Goal: Download file/media

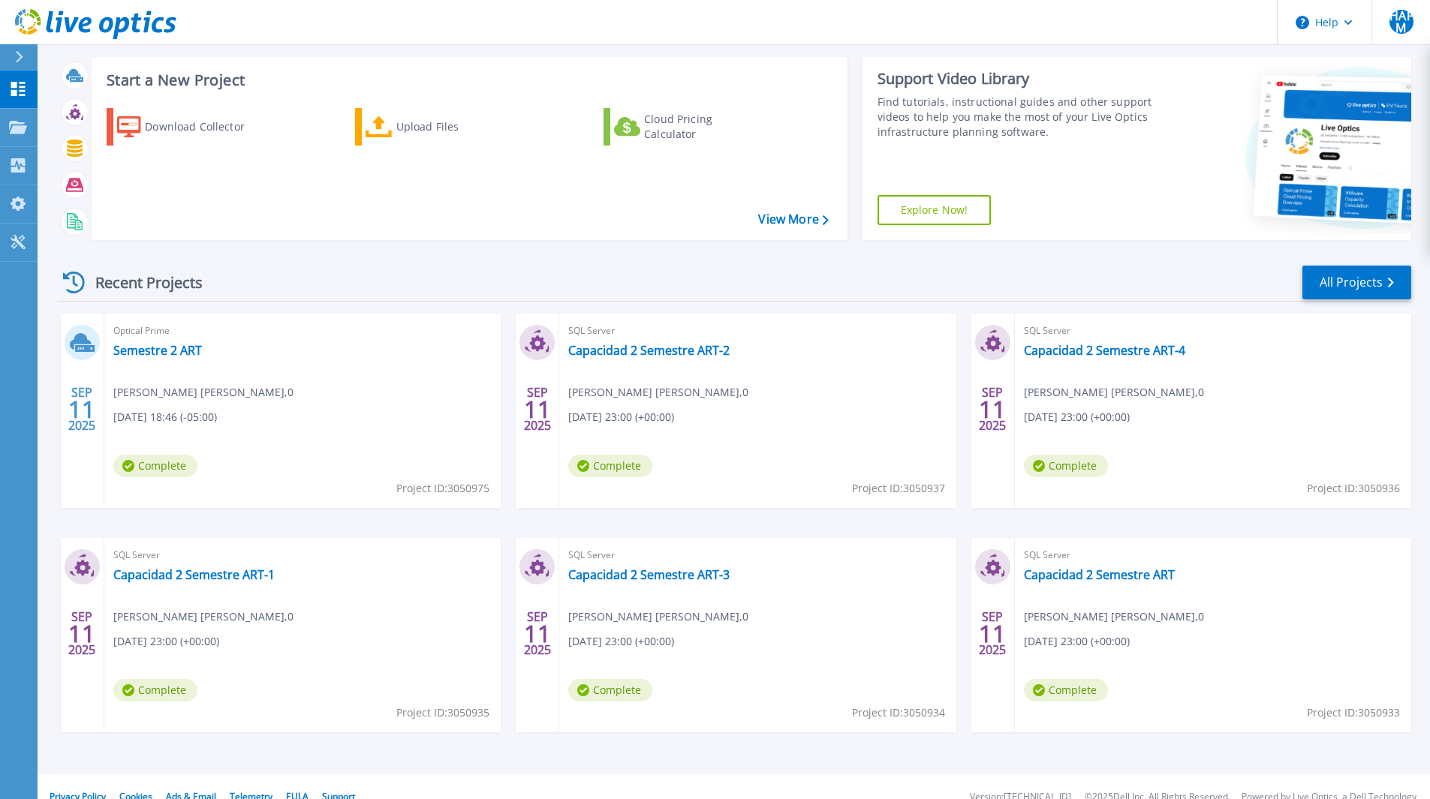
scroll to position [95, 0]
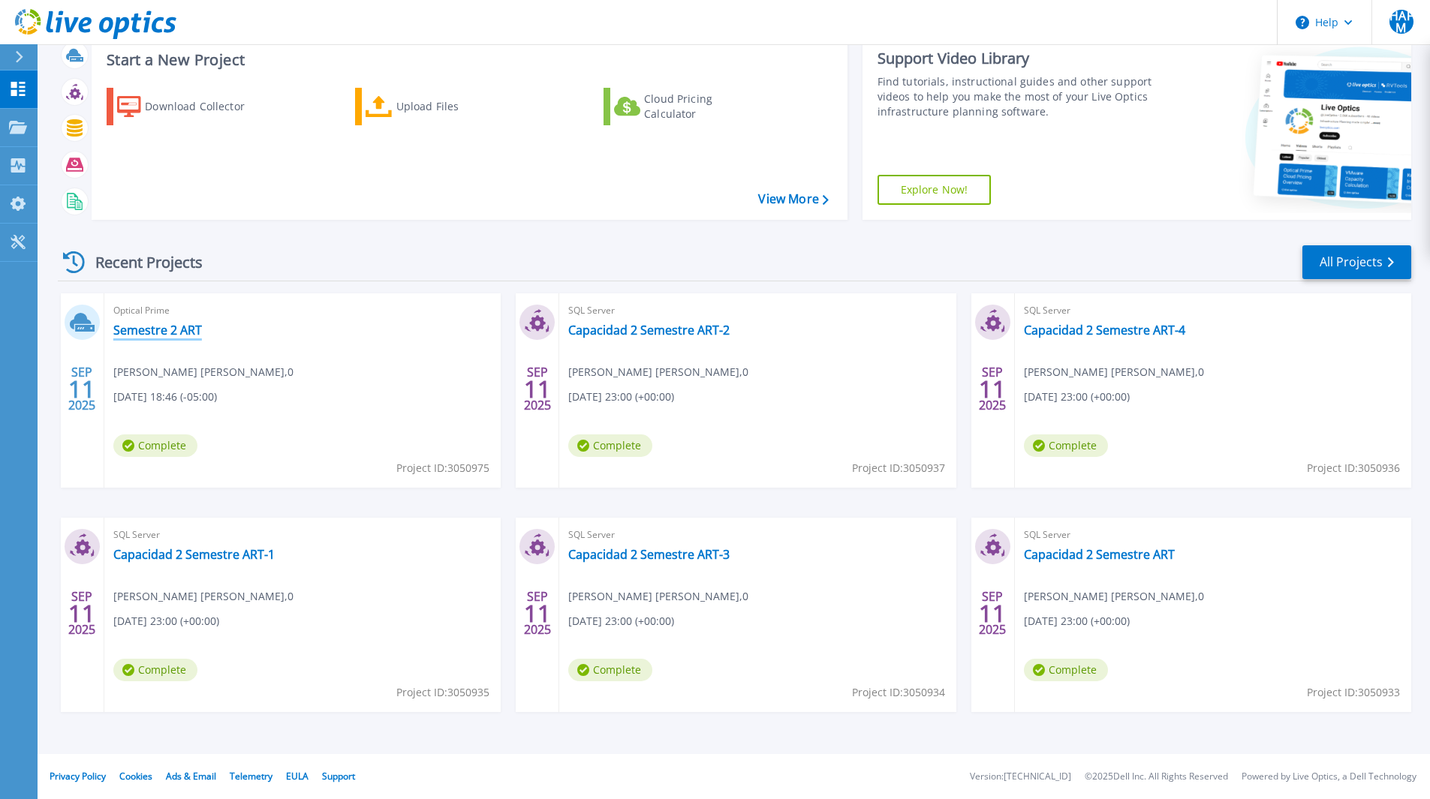
click at [147, 330] on link "Semestre 2 ART" at bounding box center [157, 330] width 89 height 15
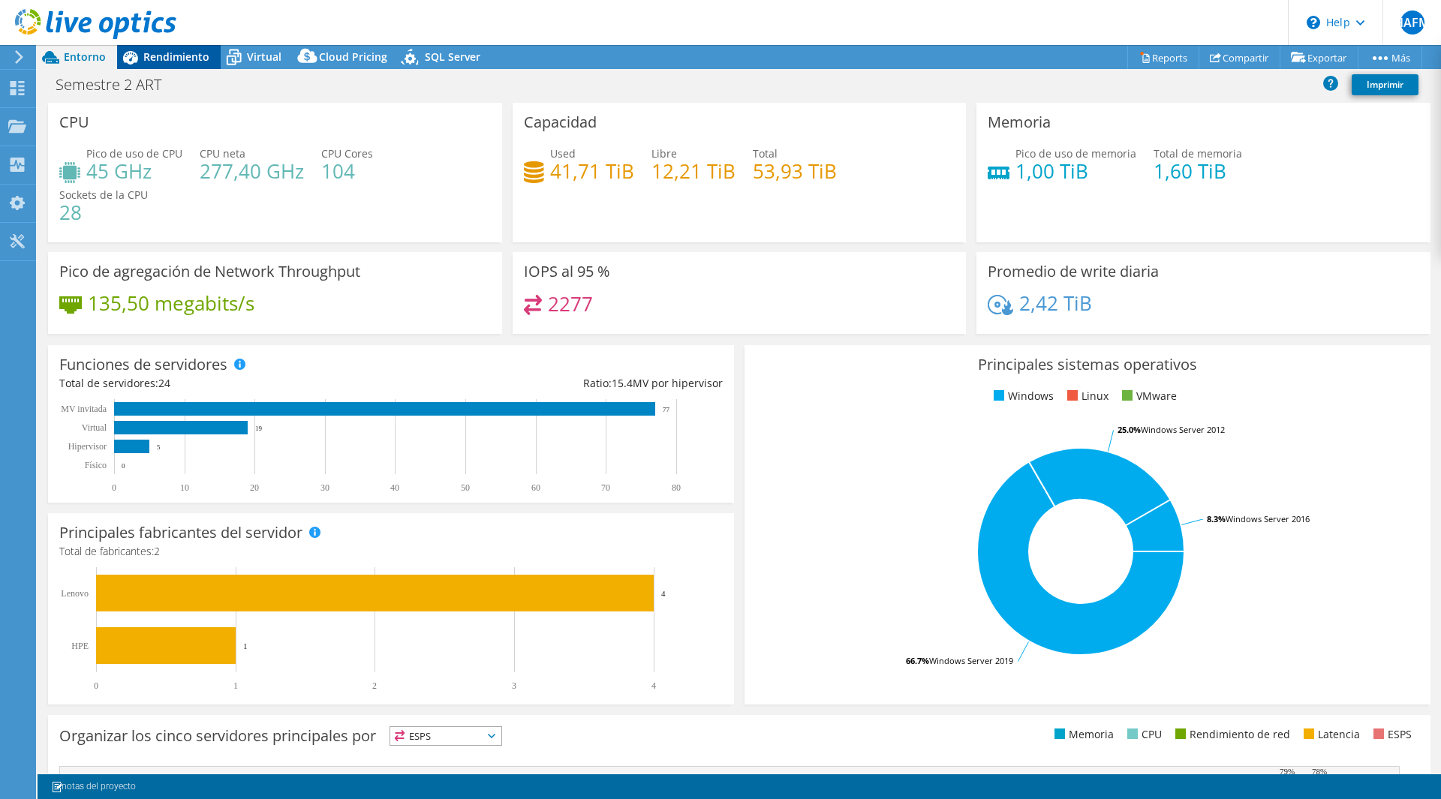
click at [167, 60] on span "Rendimiento" at bounding box center [176, 57] width 66 height 14
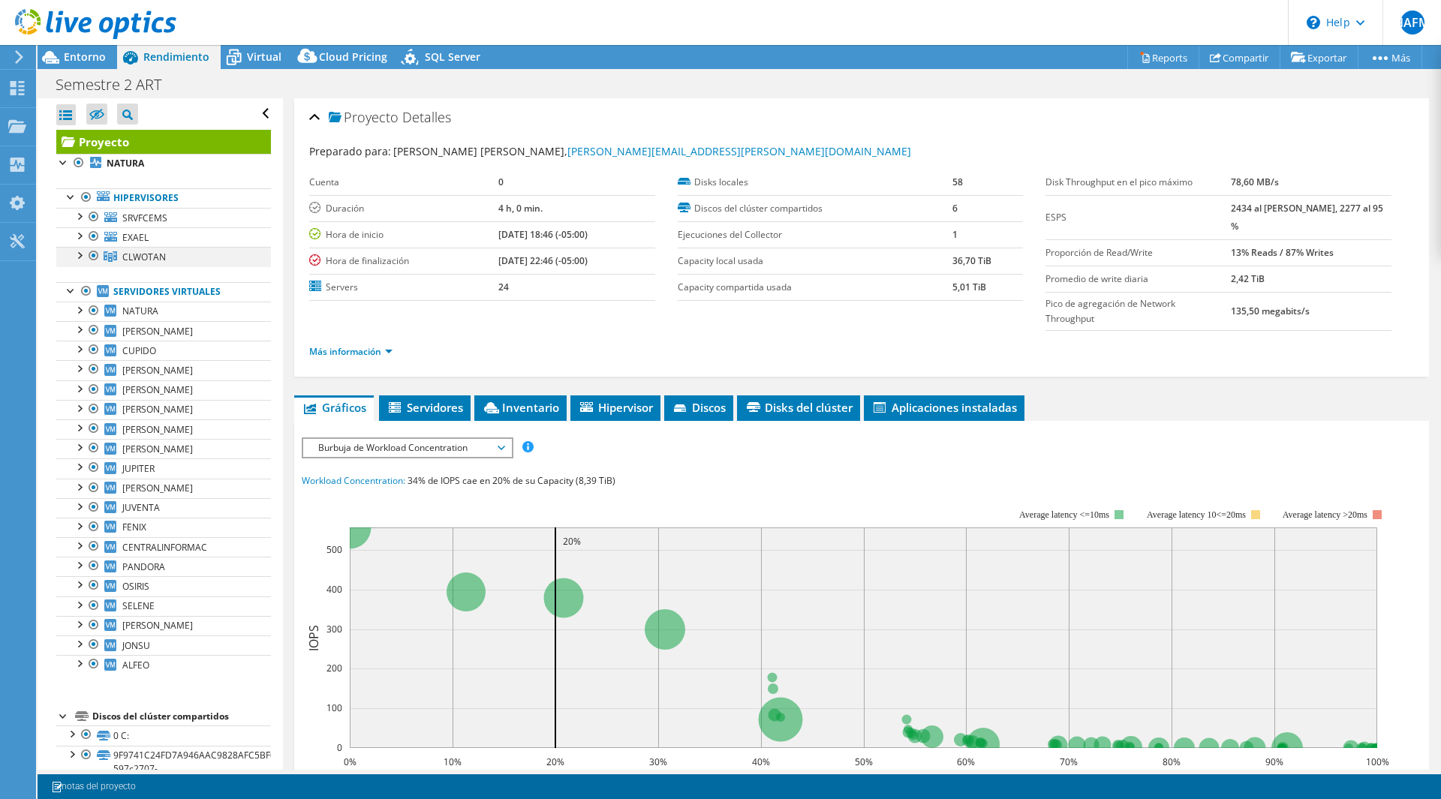
click at [80, 257] on div at bounding box center [78, 254] width 15 height 15
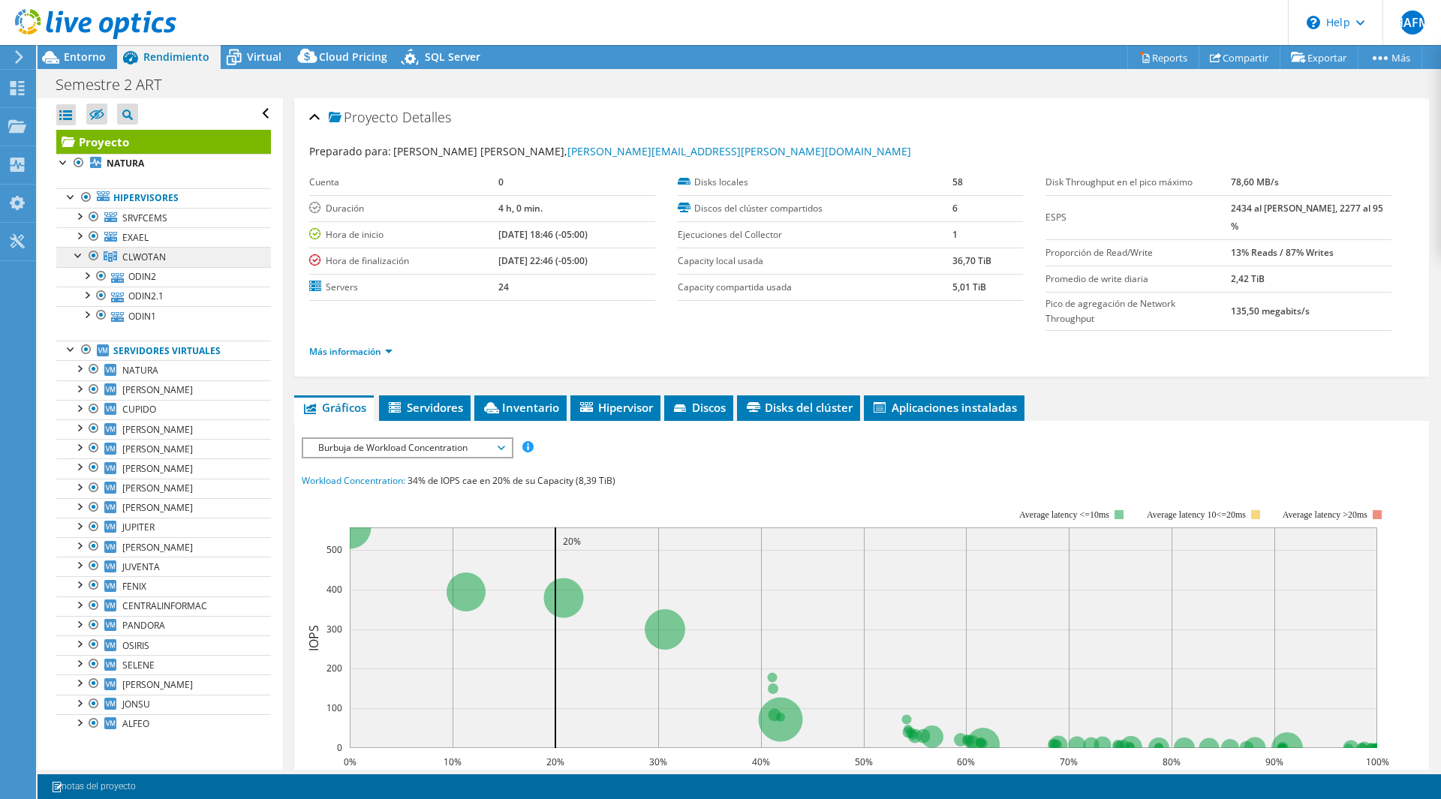
click at [148, 251] on span "CLWOTAN" at bounding box center [144, 257] width 44 height 13
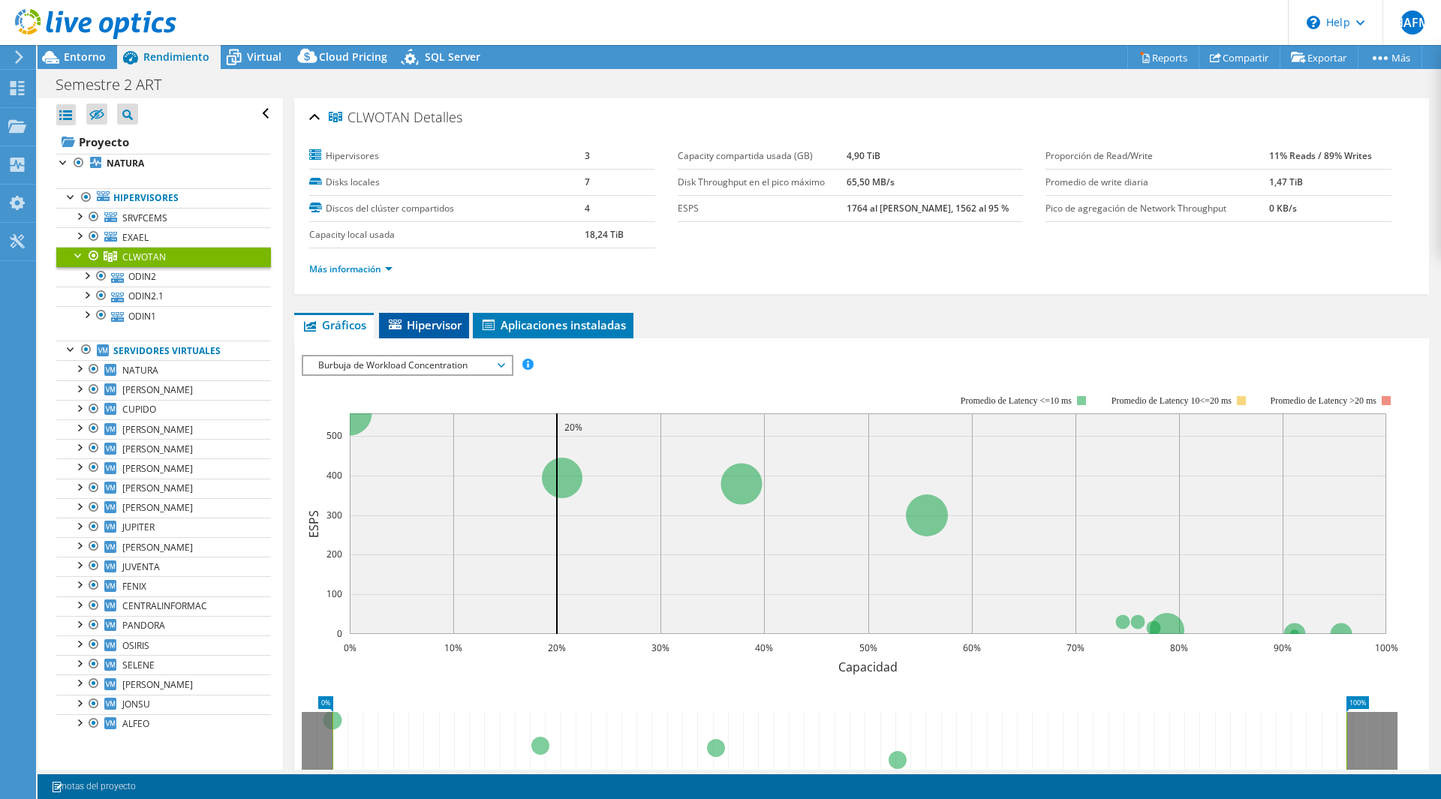
click at [418, 328] on span "Hipervisor" at bounding box center [424, 325] width 75 height 15
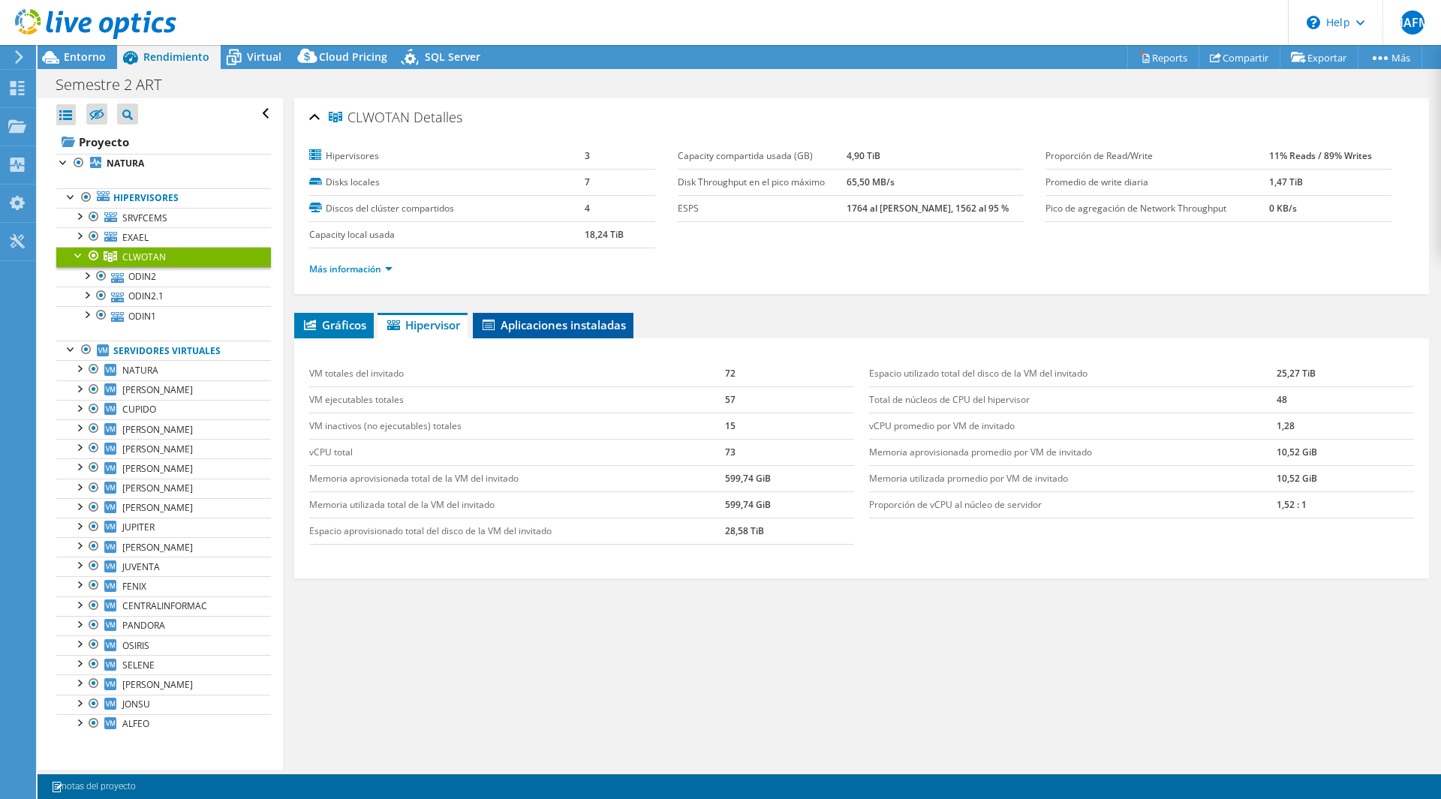
click at [550, 329] on span "Aplicaciones instaladas" at bounding box center [553, 325] width 146 height 15
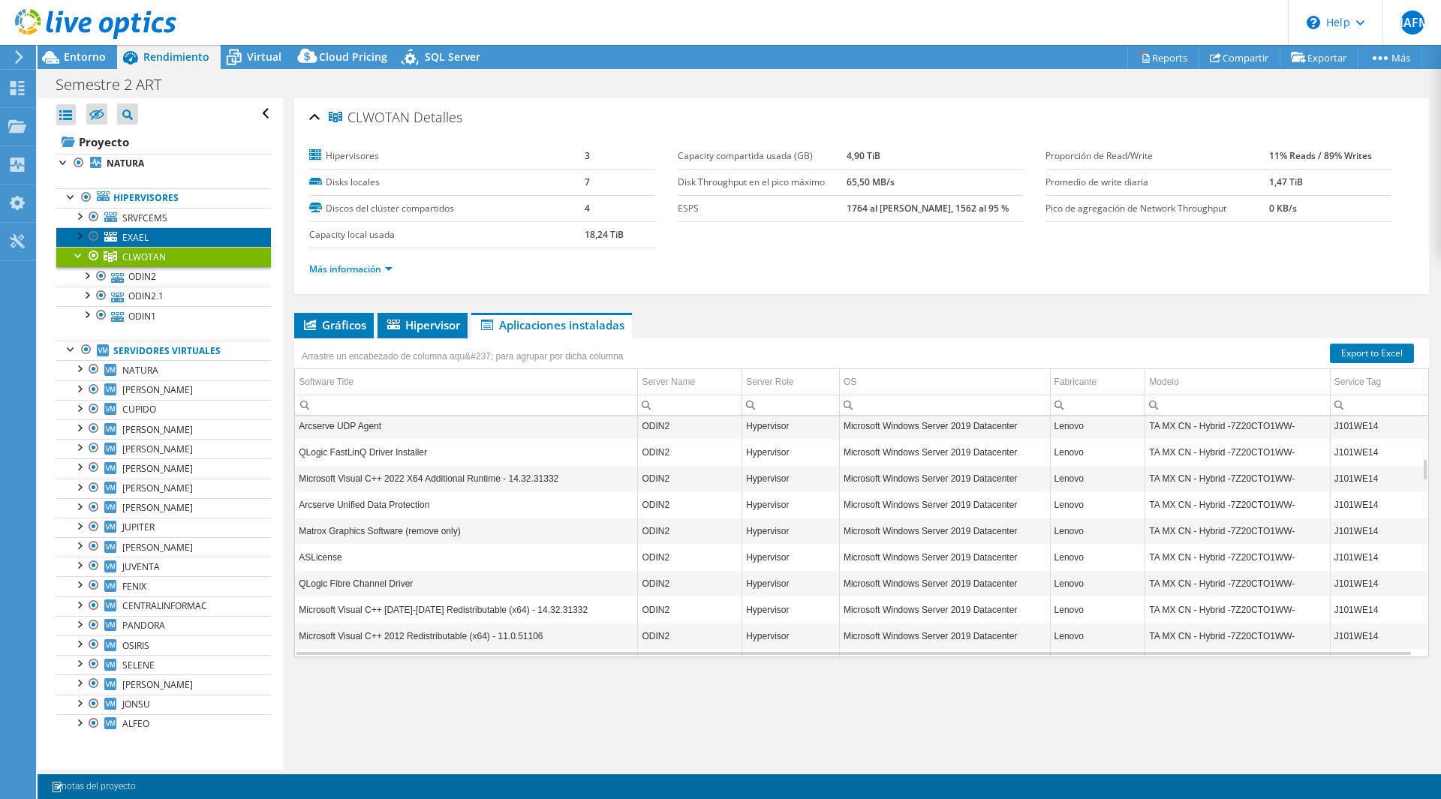
click at [126, 234] on span "EXAEL" at bounding box center [135, 237] width 26 height 13
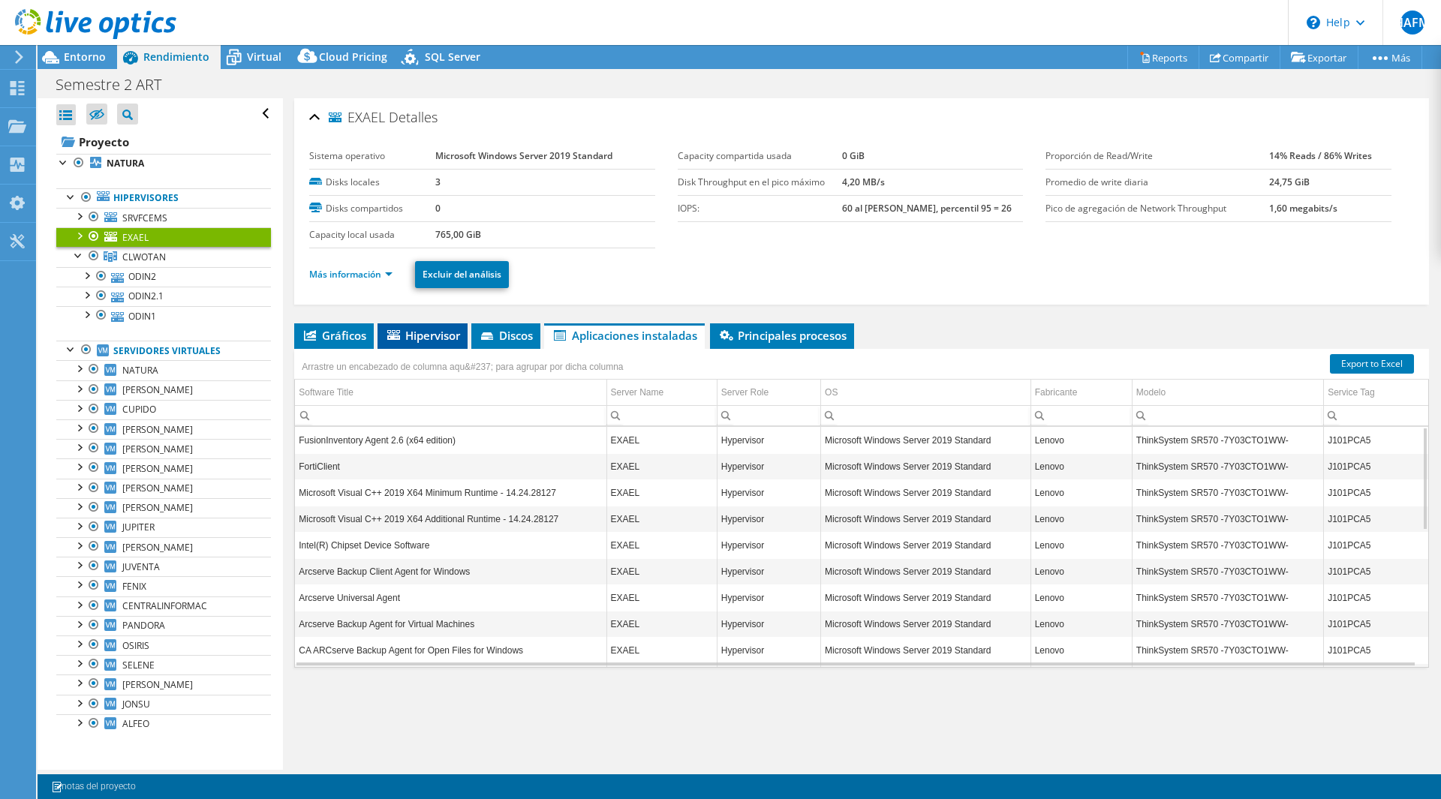
click at [429, 331] on span "Hipervisor" at bounding box center [422, 335] width 75 height 15
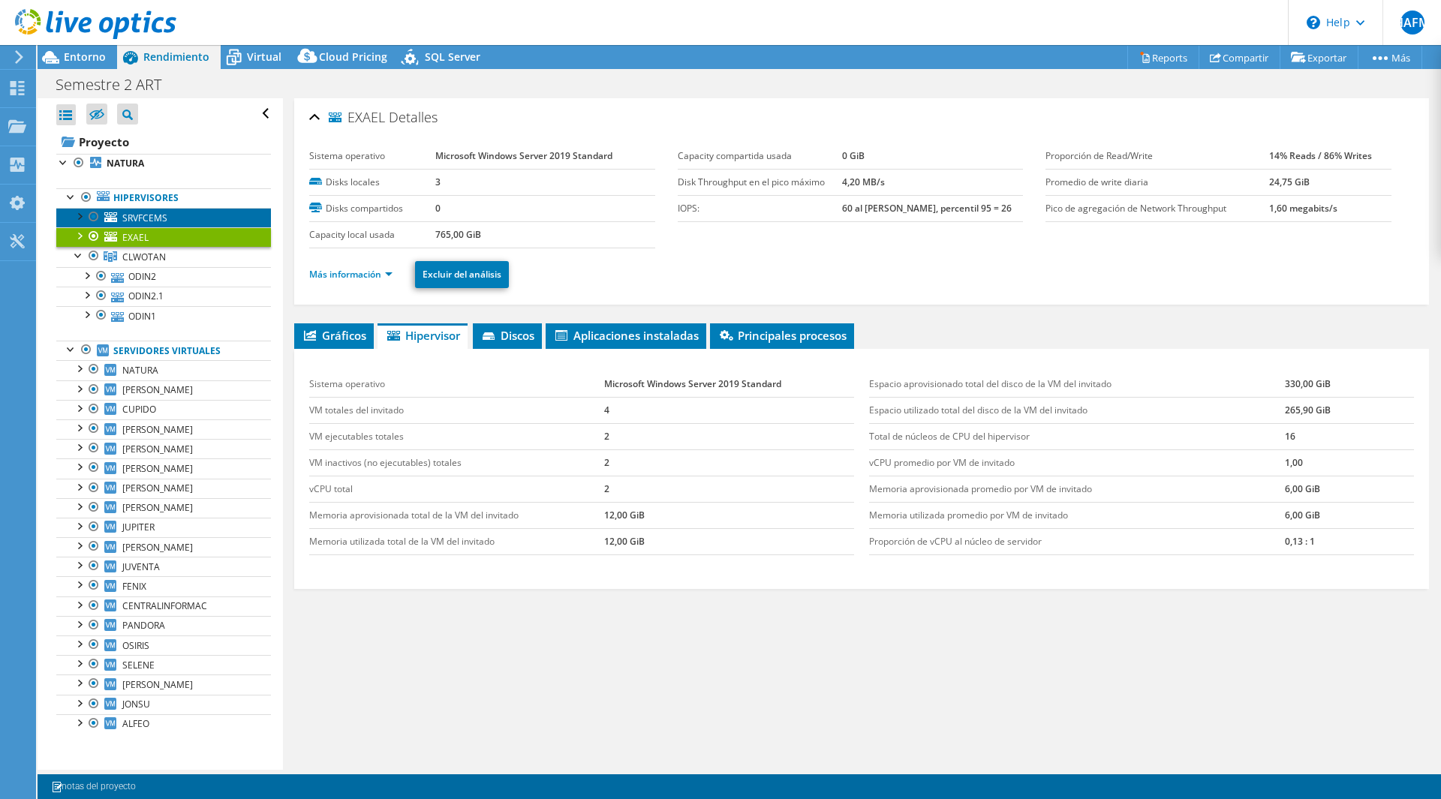
click at [149, 212] on span "SRVFCEMS" at bounding box center [144, 218] width 45 height 13
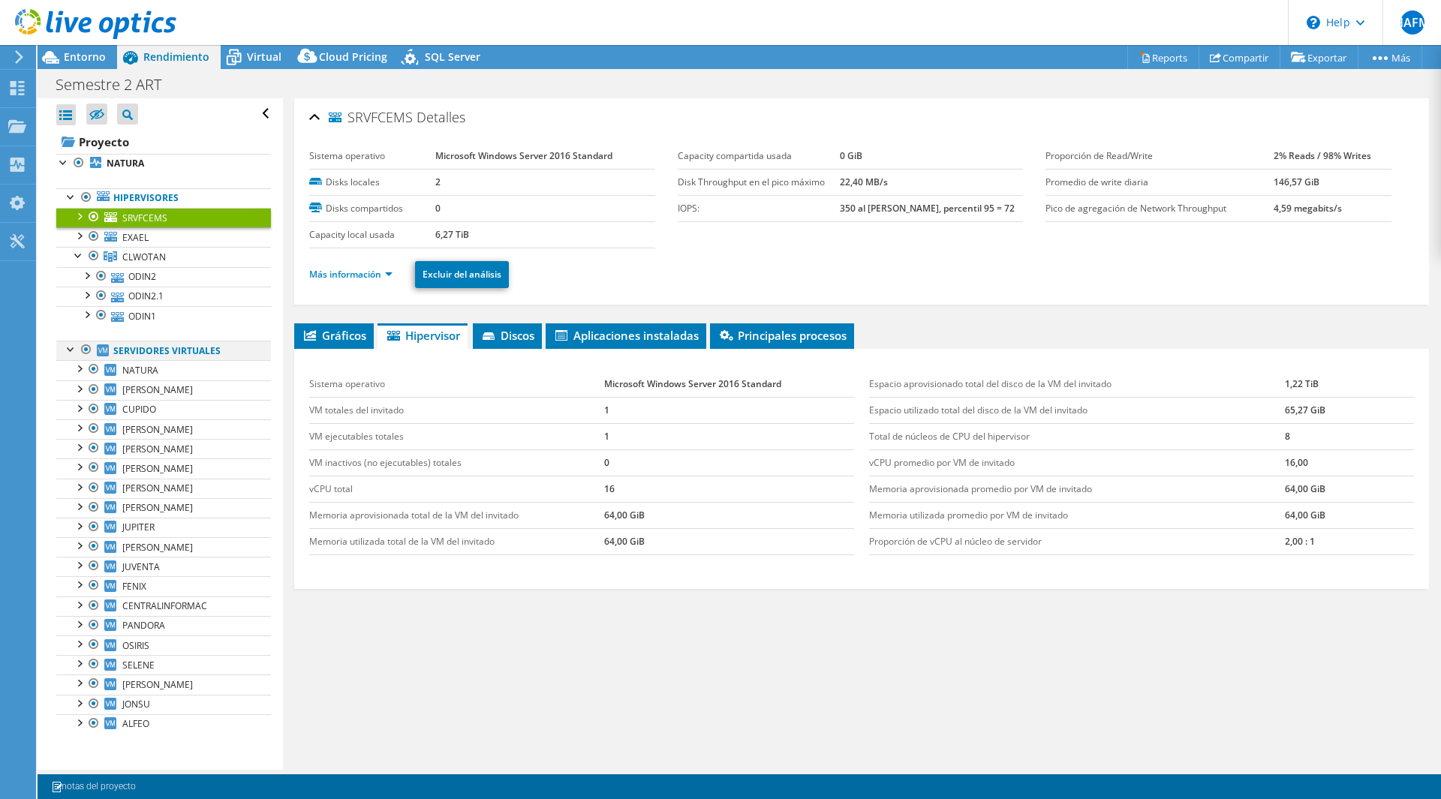
click at [68, 350] on div at bounding box center [71, 348] width 15 height 15
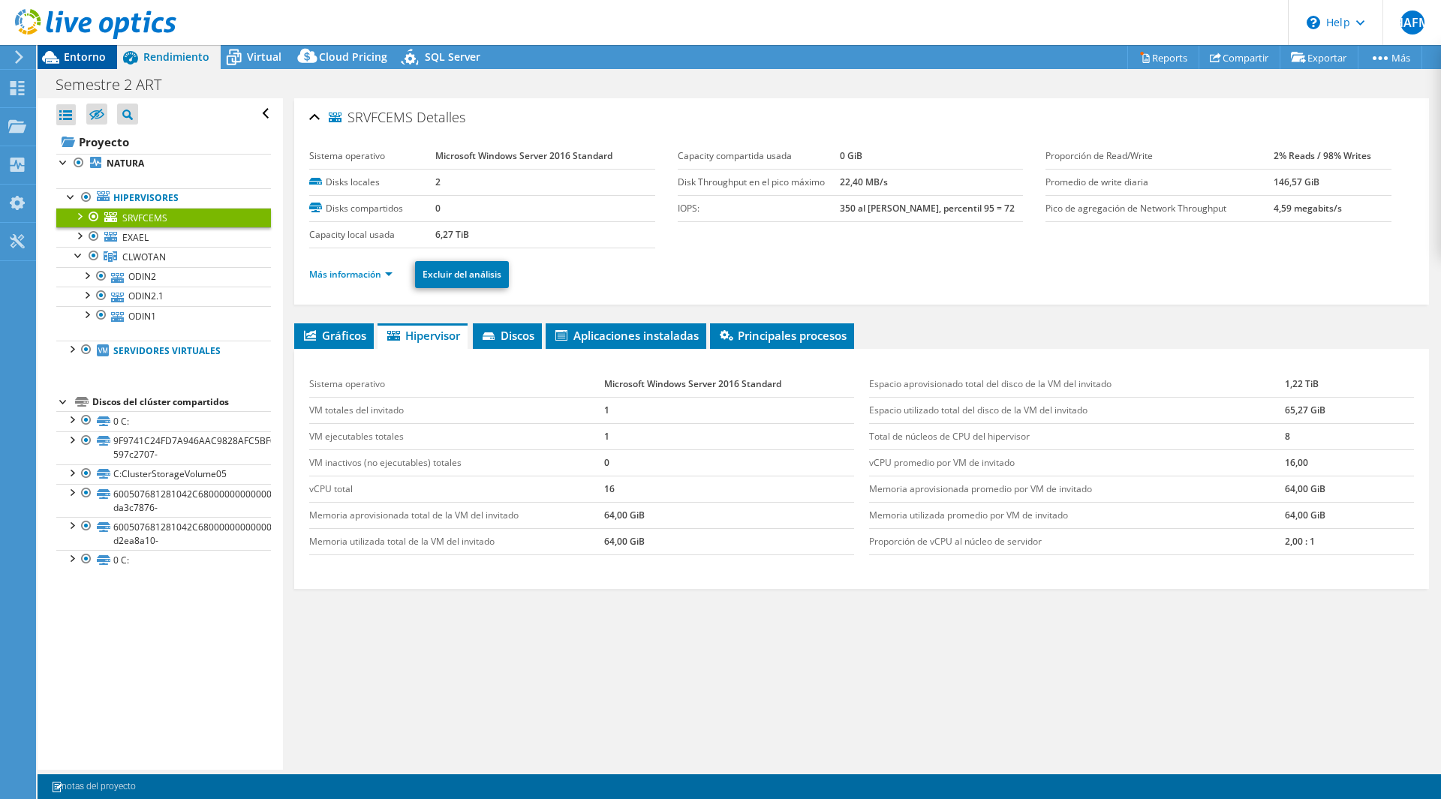
click at [75, 53] on span "Entorno" at bounding box center [85, 57] width 42 height 14
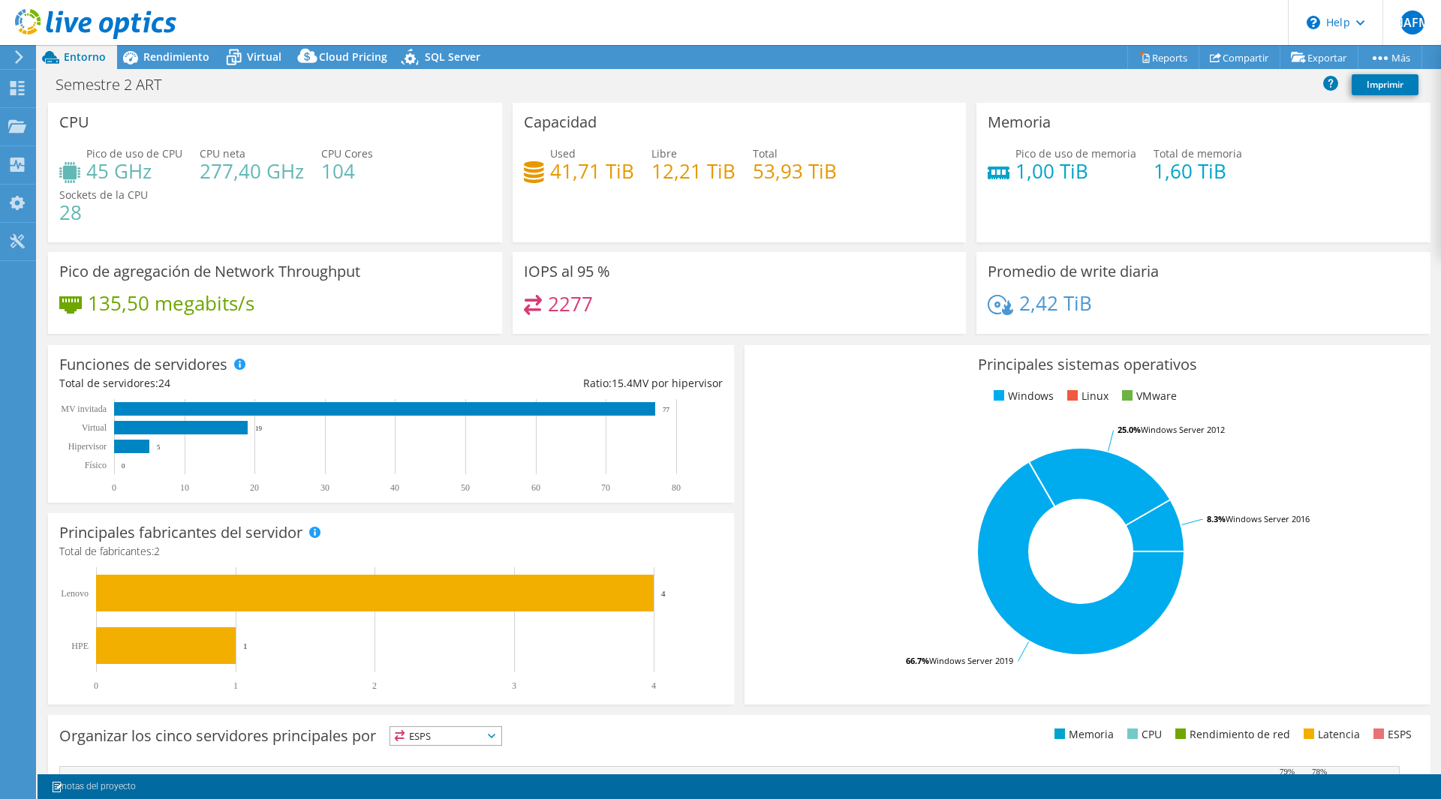
click at [11, 53] on div at bounding box center [16, 57] width 17 height 14
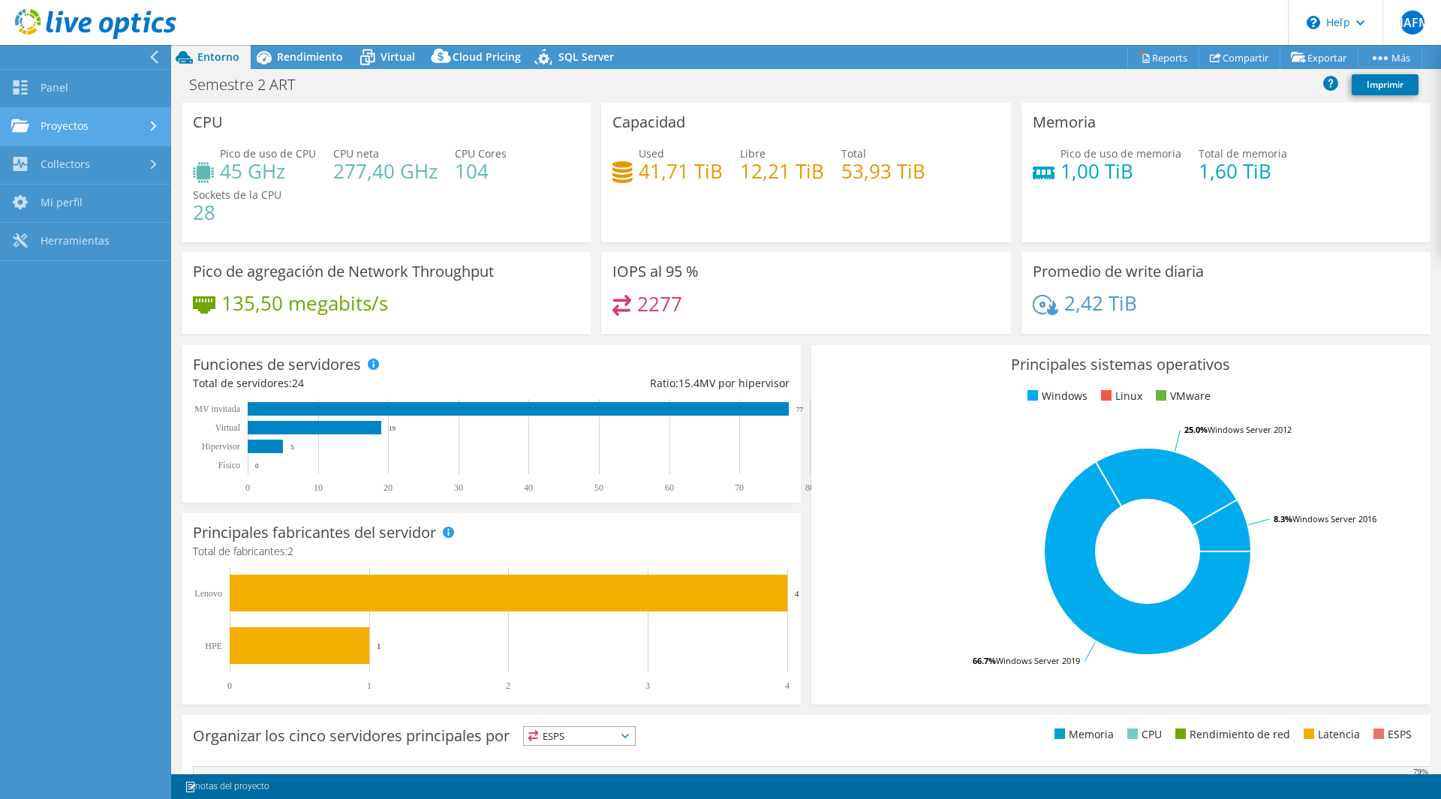
click at [65, 124] on link "Proyectos" at bounding box center [85, 127] width 171 height 38
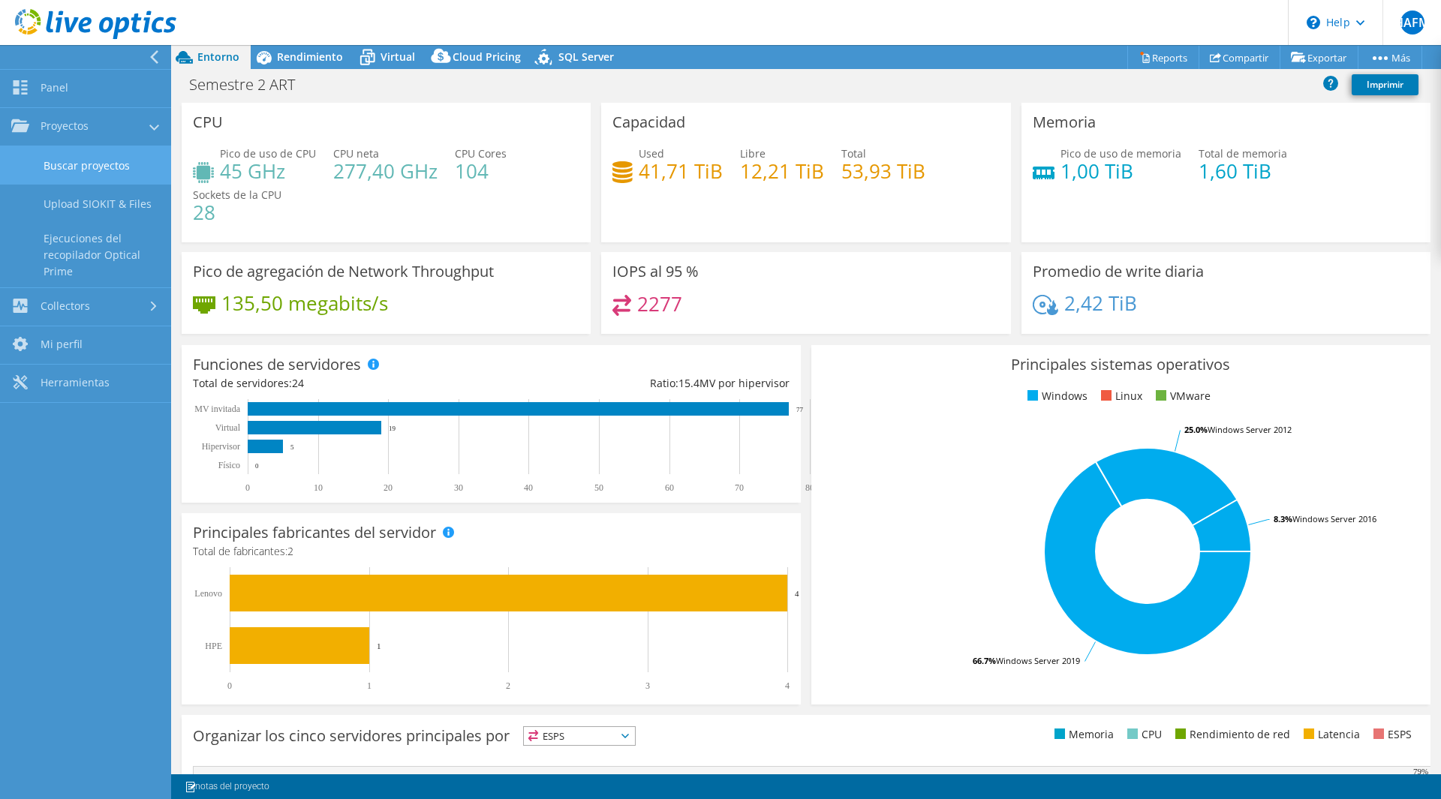
click at [86, 164] on link "Buscar proyectos" at bounding box center [85, 165] width 171 height 38
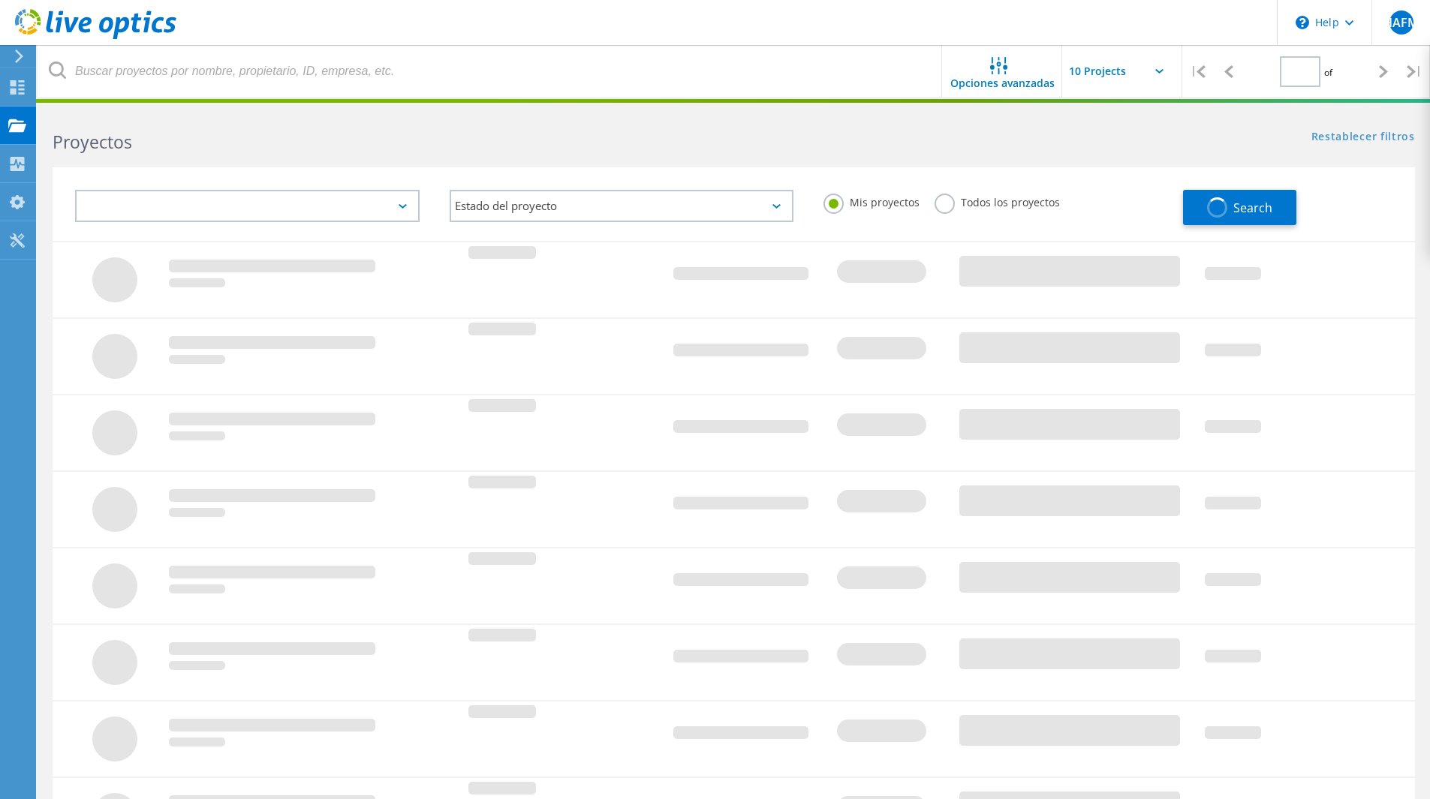
type input "1"
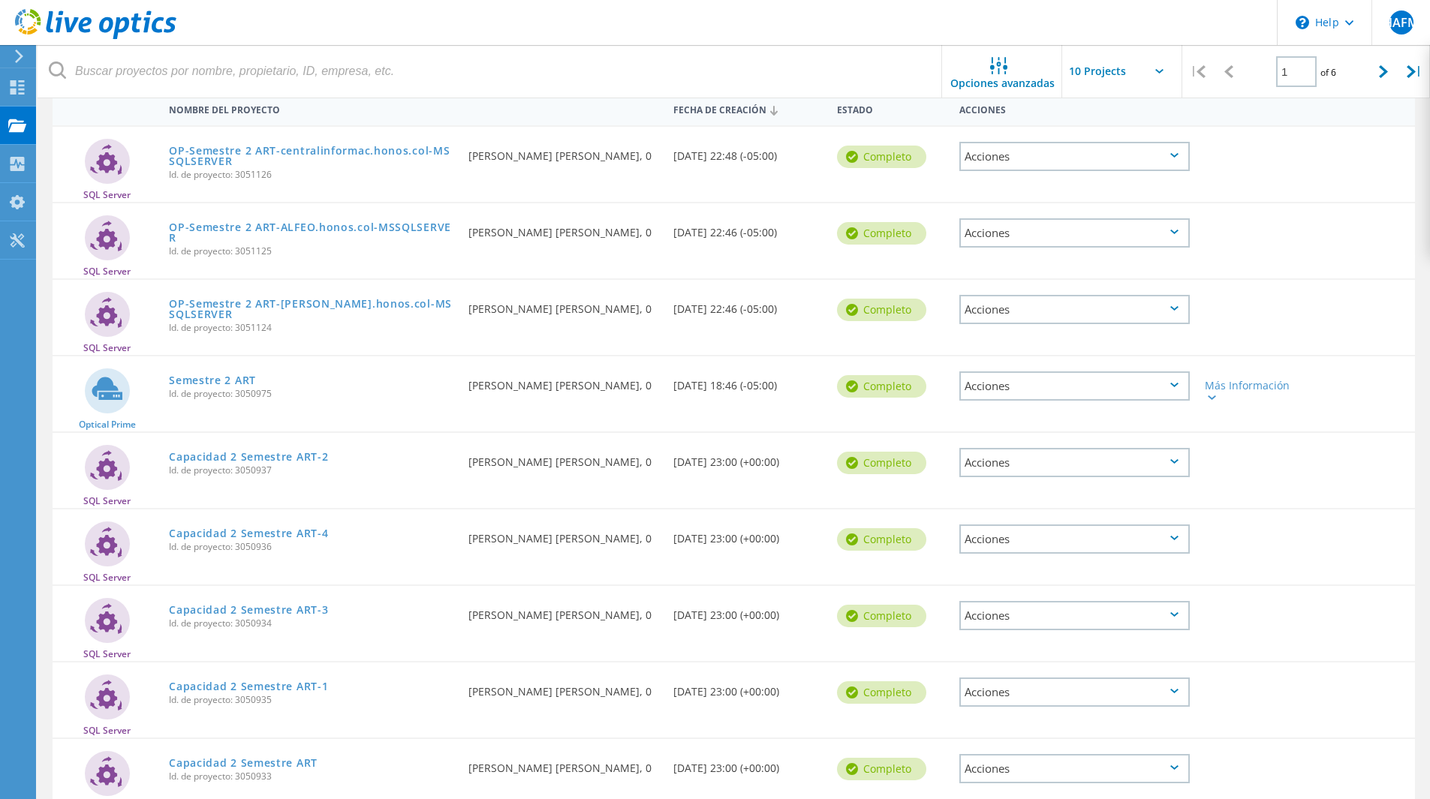
scroll to position [75, 0]
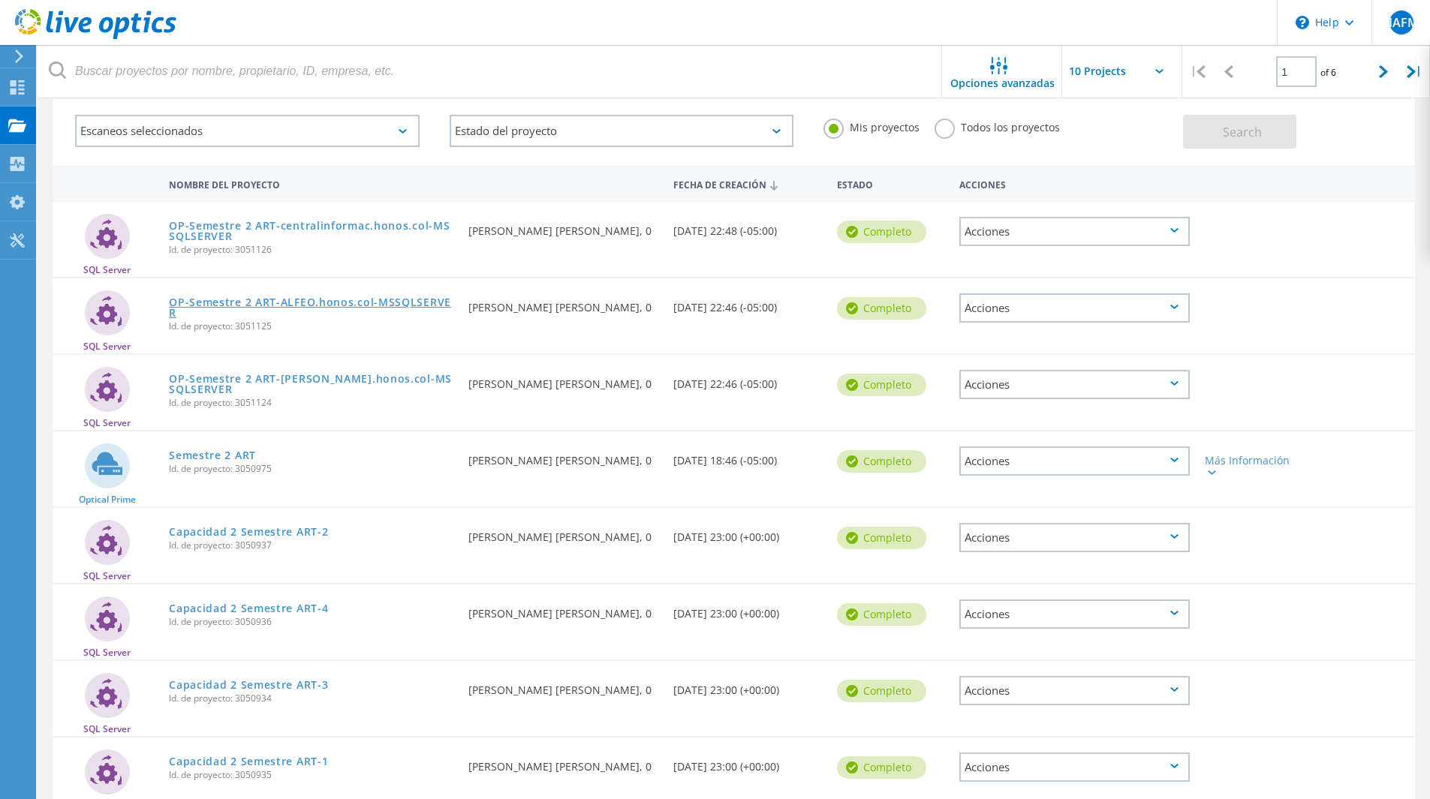
click at [236, 300] on link "OP-Semestre 2 ART-ALFEO.honos.col-MSSQLSERVER" at bounding box center [311, 307] width 284 height 21
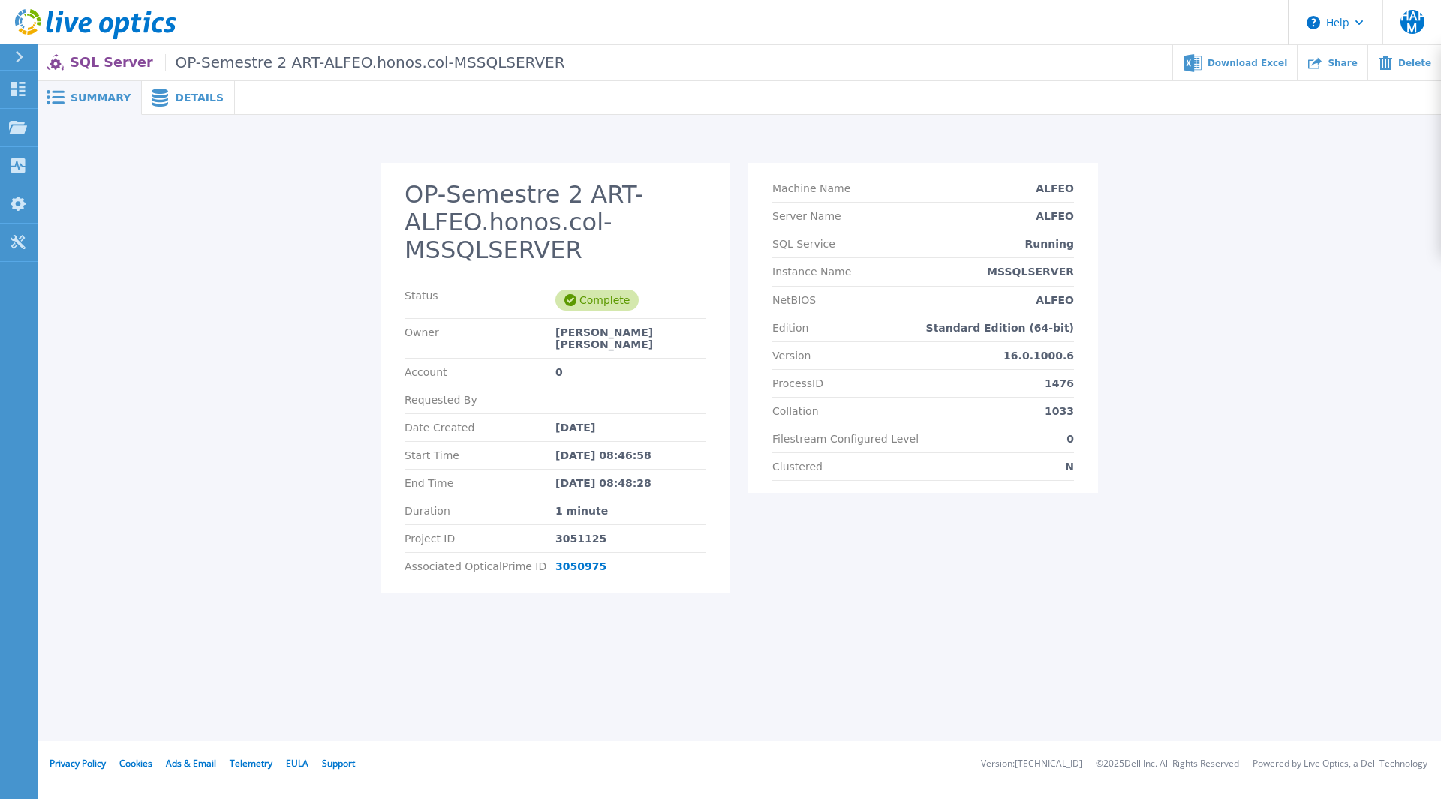
click at [175, 100] on span "Details" at bounding box center [199, 97] width 49 height 11
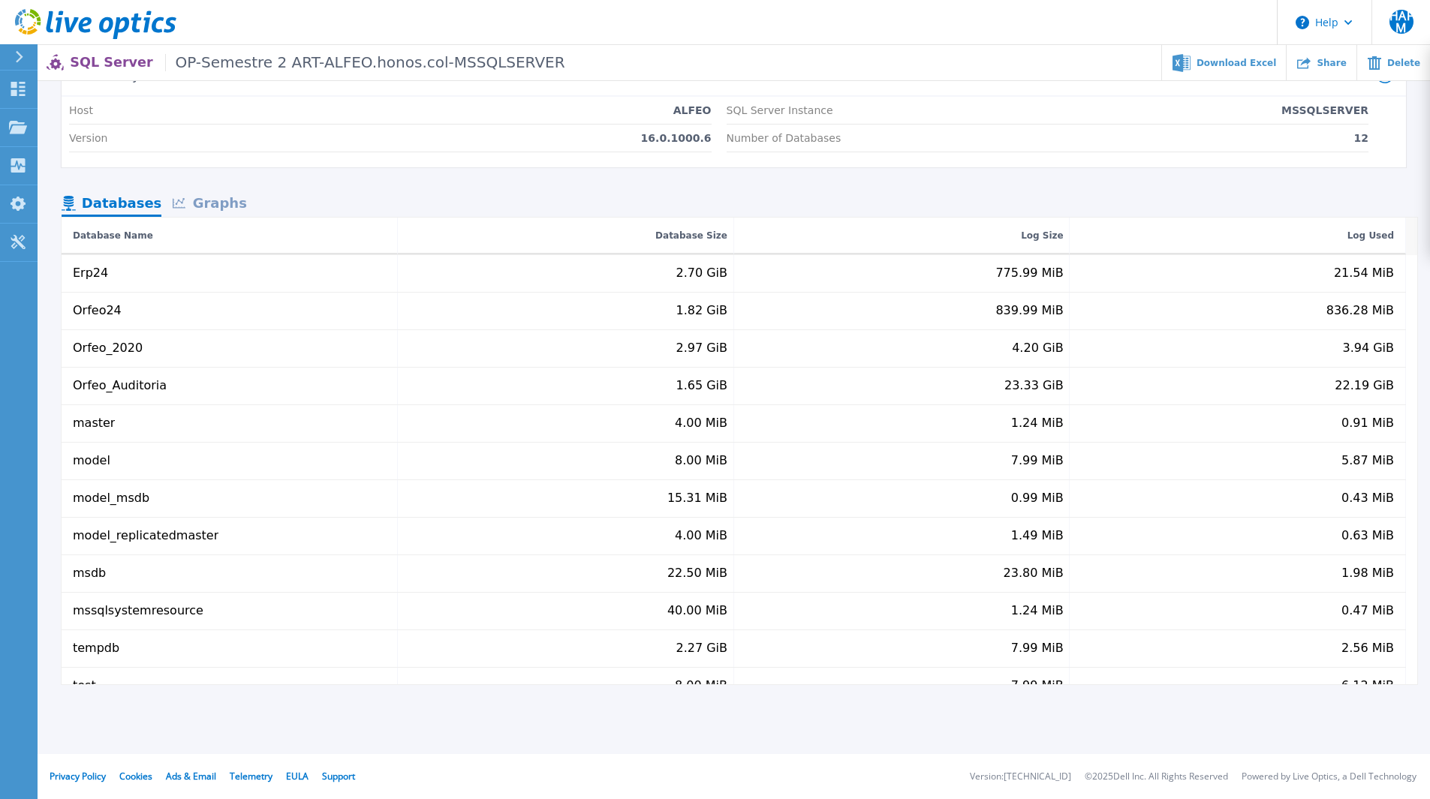
click at [206, 204] on div "Graphs" at bounding box center [209, 204] width 96 height 26
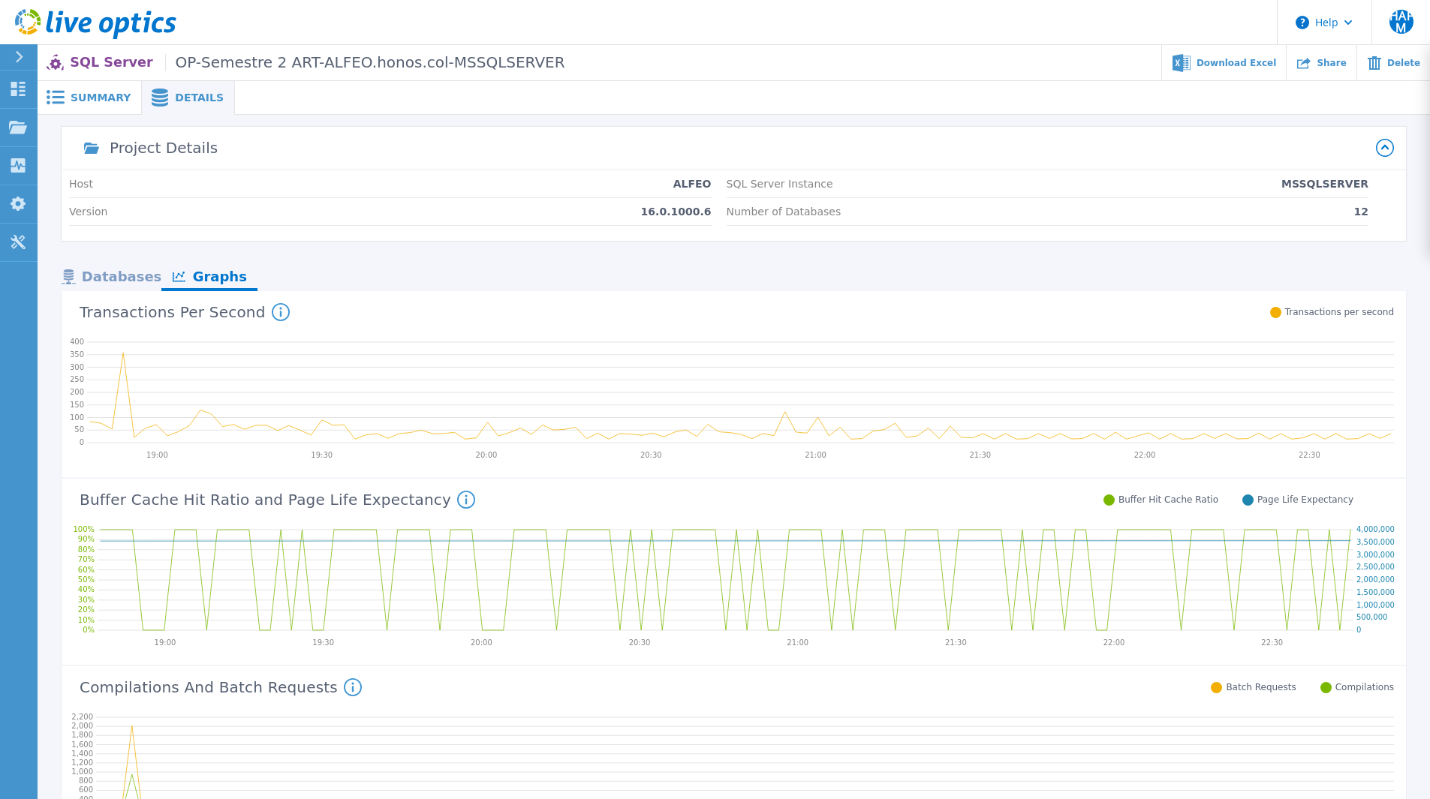
click at [20, 53] on icon at bounding box center [19, 57] width 8 height 12
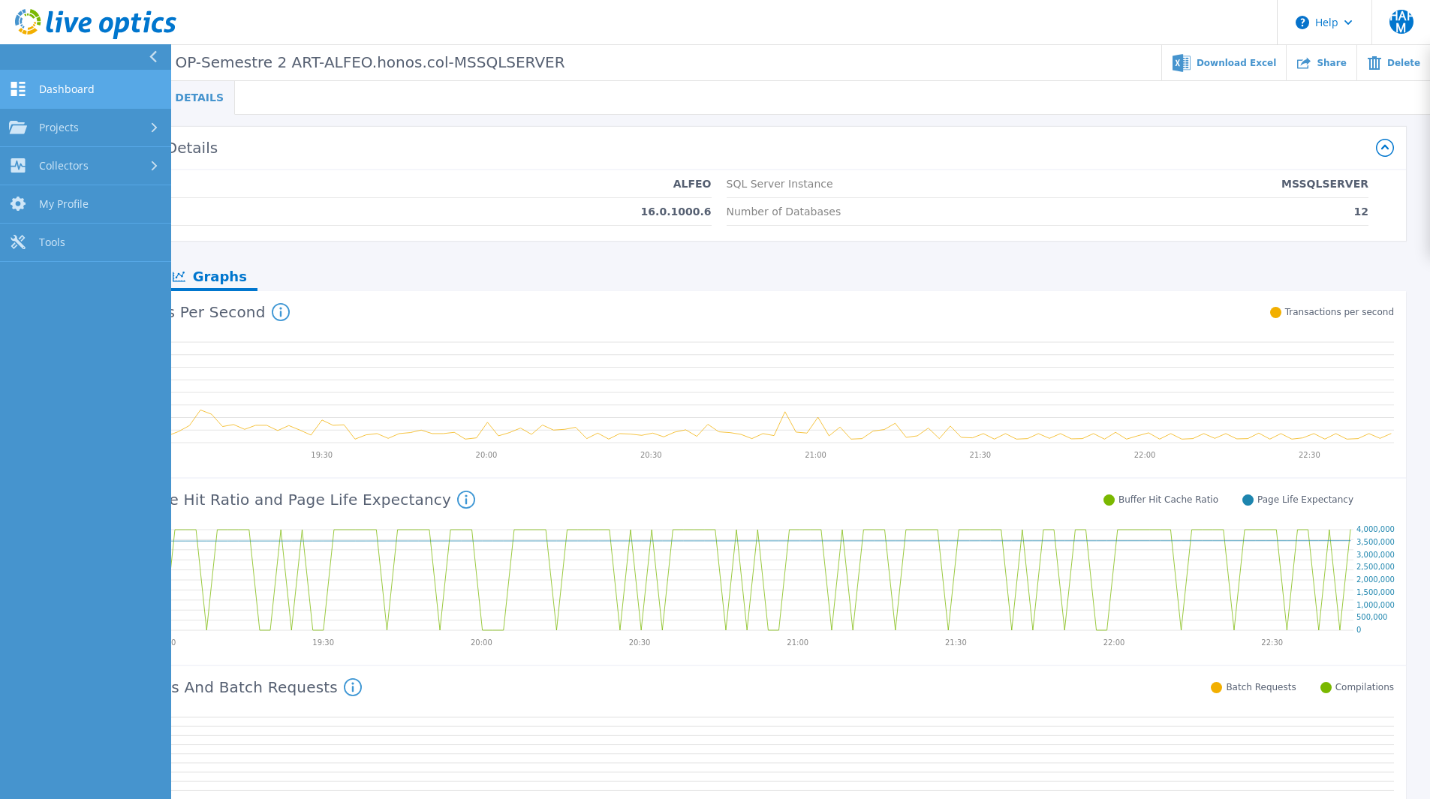
click at [71, 92] on span "Dashboard" at bounding box center [67, 90] width 56 height 14
click at [69, 127] on span "Projects" at bounding box center [59, 128] width 40 height 14
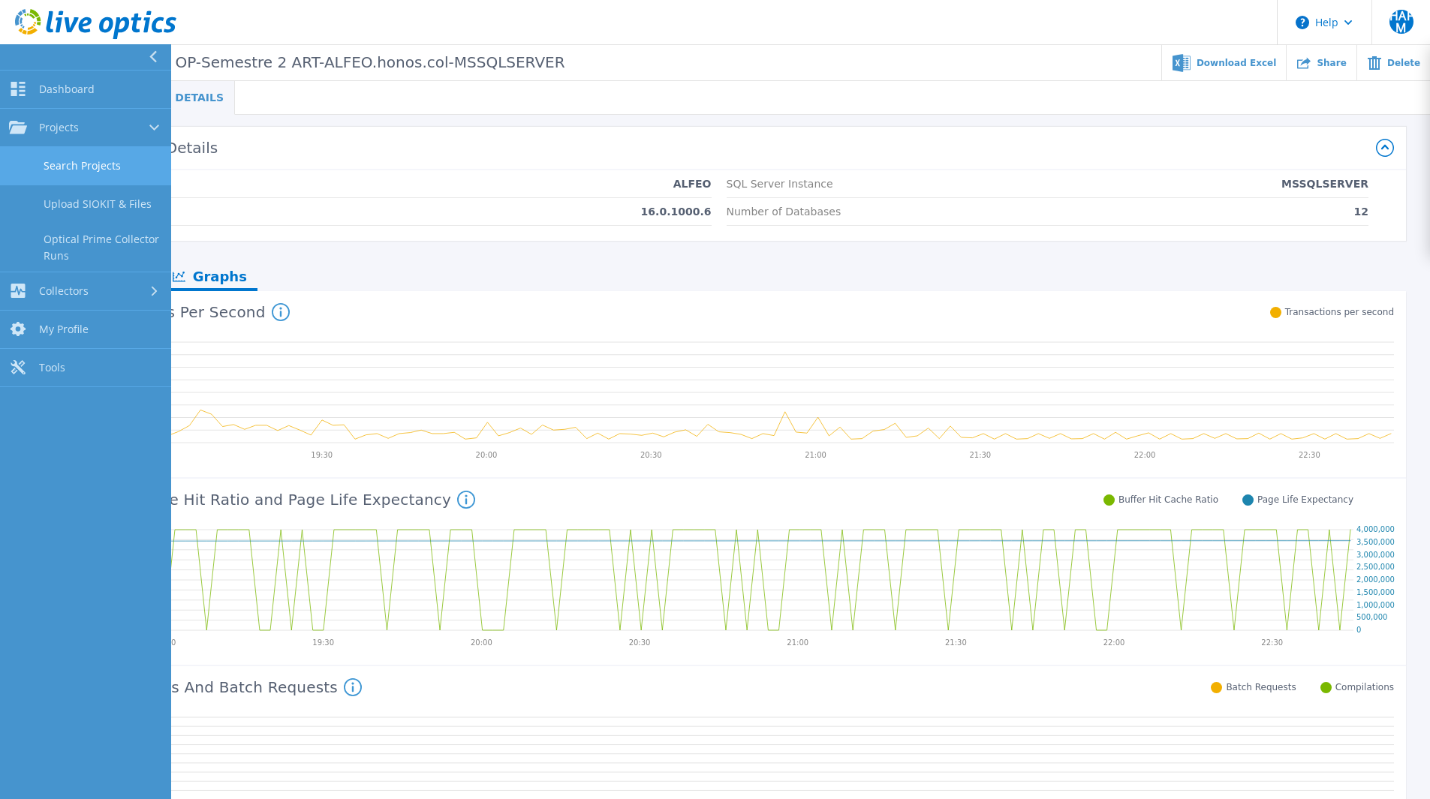
click at [83, 161] on link "Search Projects" at bounding box center [85, 166] width 171 height 38
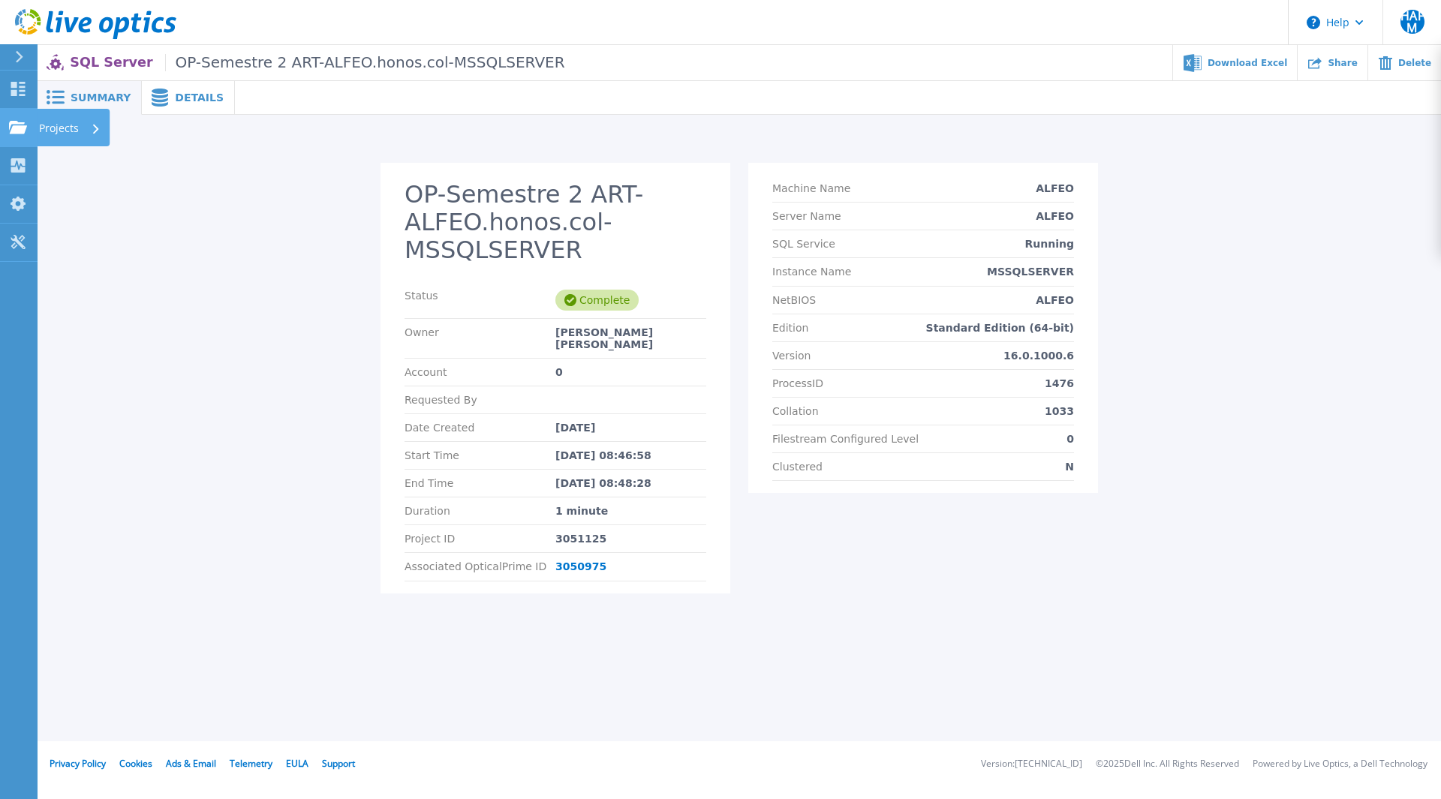
click at [58, 128] on p "Projects" at bounding box center [59, 128] width 40 height 39
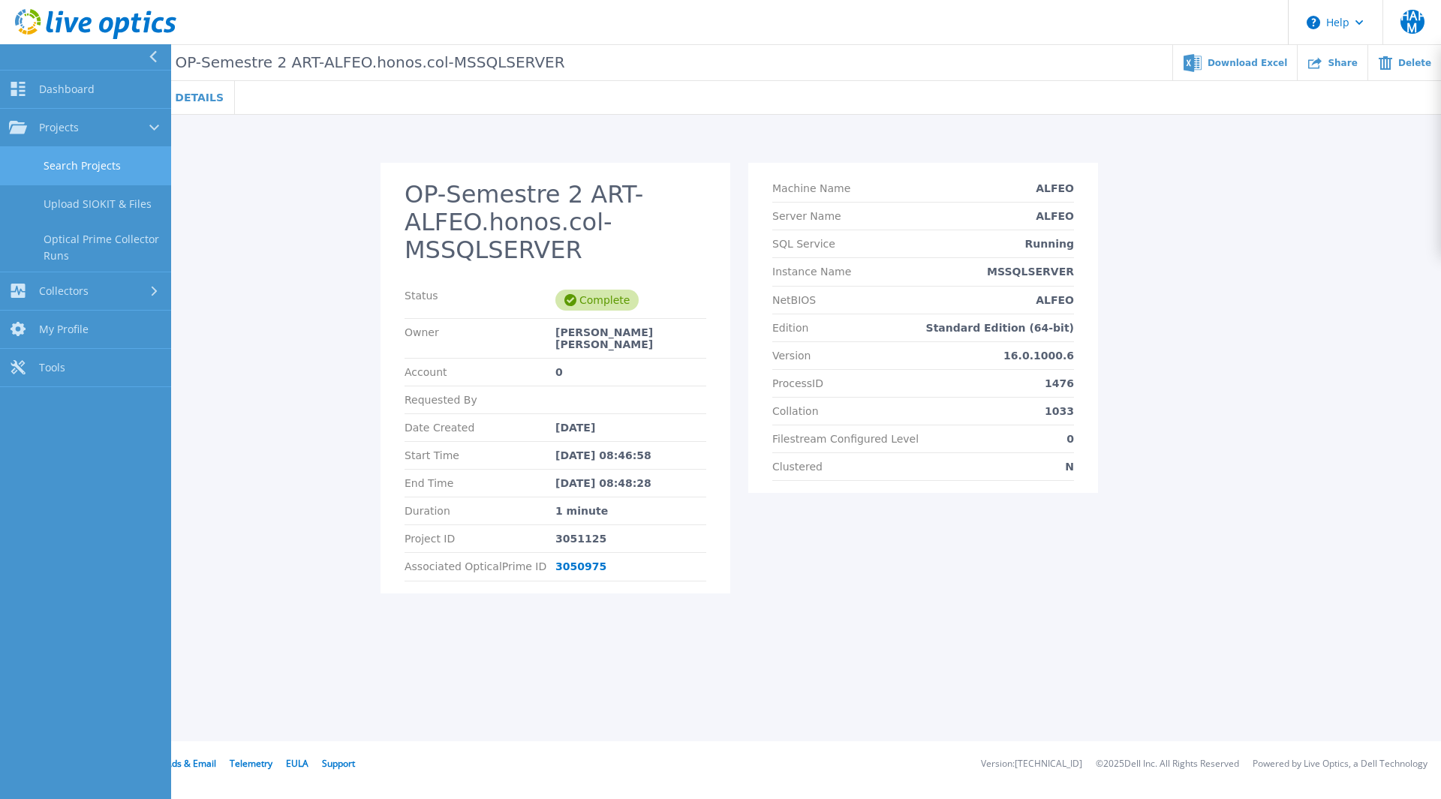
click at [89, 168] on link "Search Projects" at bounding box center [85, 166] width 171 height 38
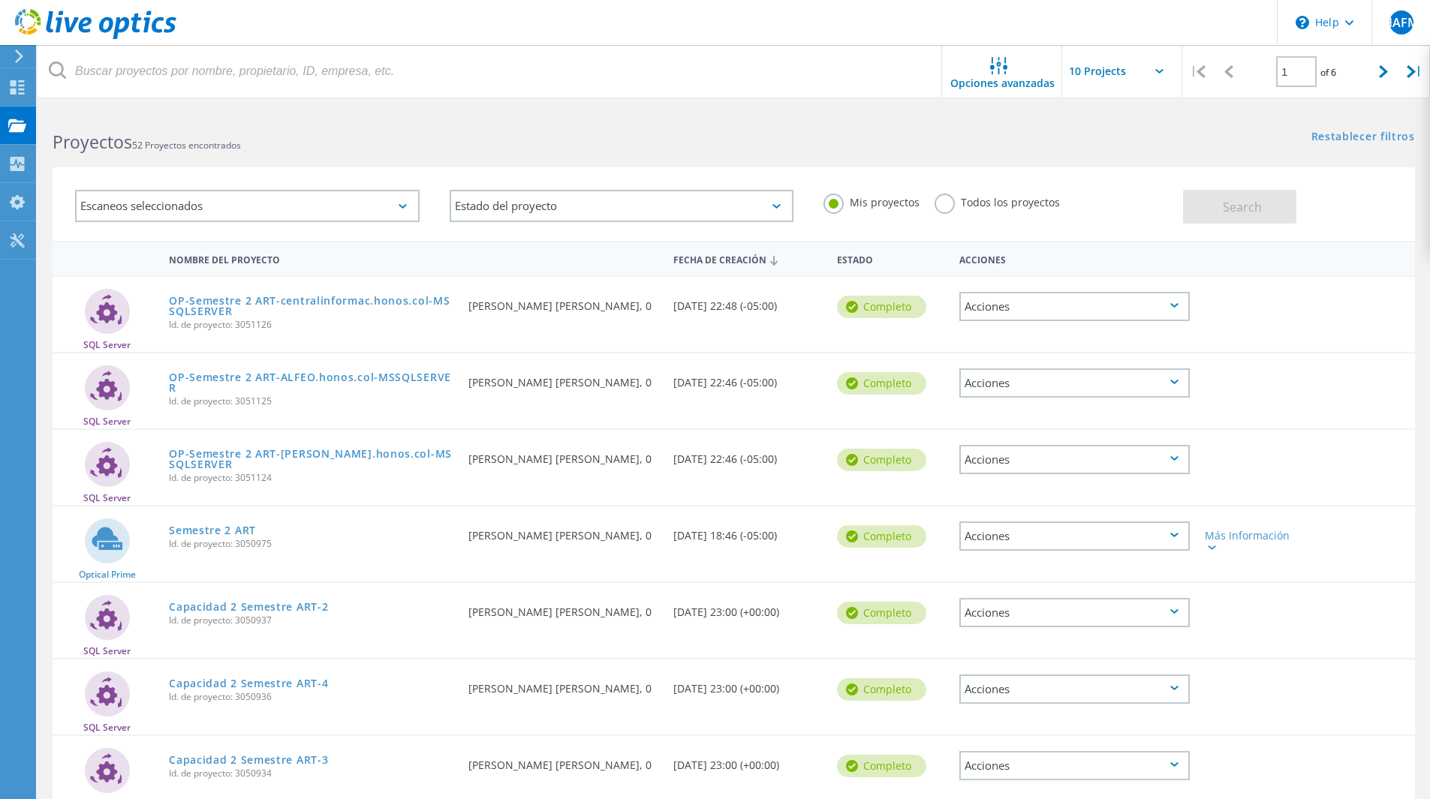
click at [1184, 538] on div "Acciones" at bounding box center [1074, 536] width 230 height 29
click at [1074, 526] on div "Detalles del proyecto" at bounding box center [1074, 524] width 227 height 23
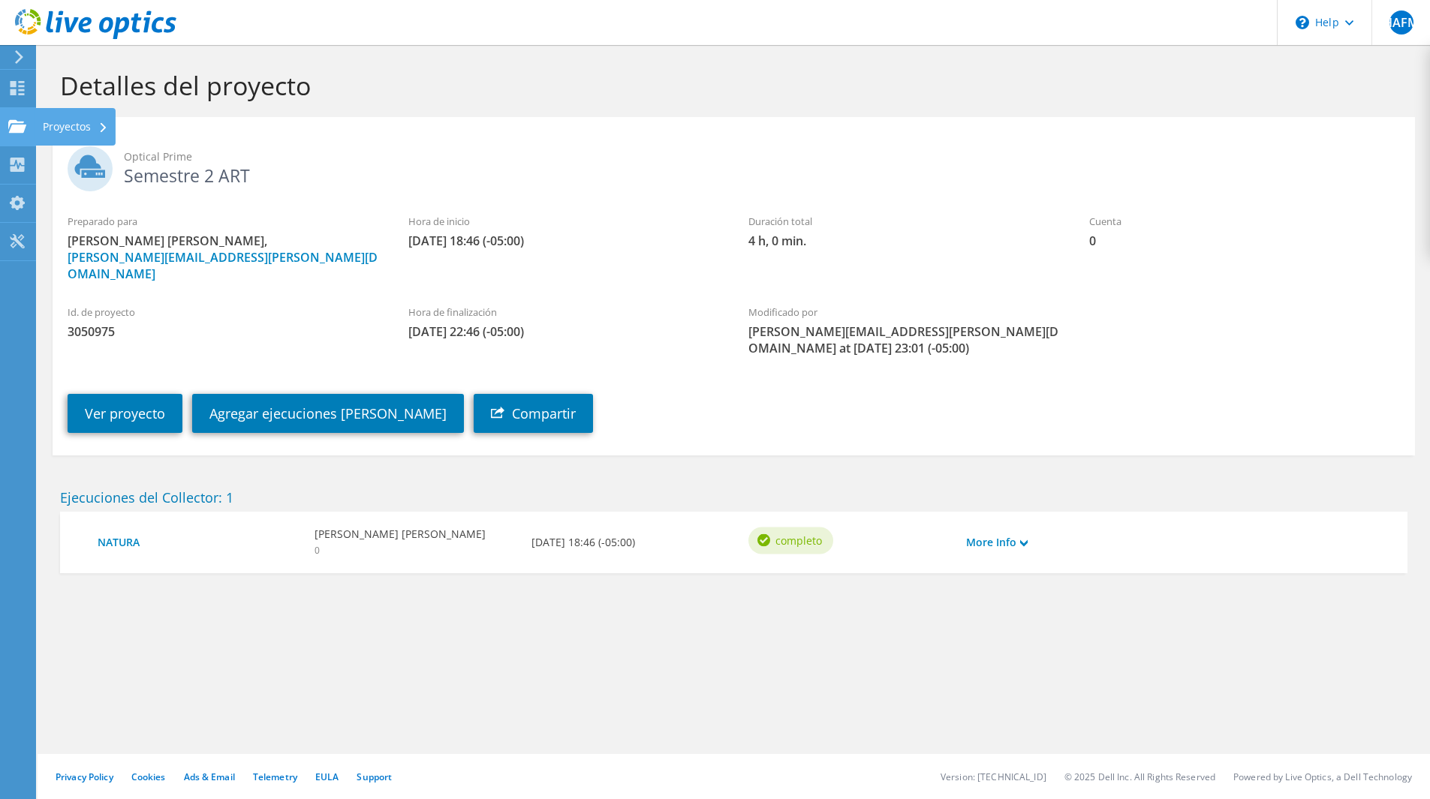
click at [58, 127] on div "Proyectos" at bounding box center [75, 127] width 80 height 38
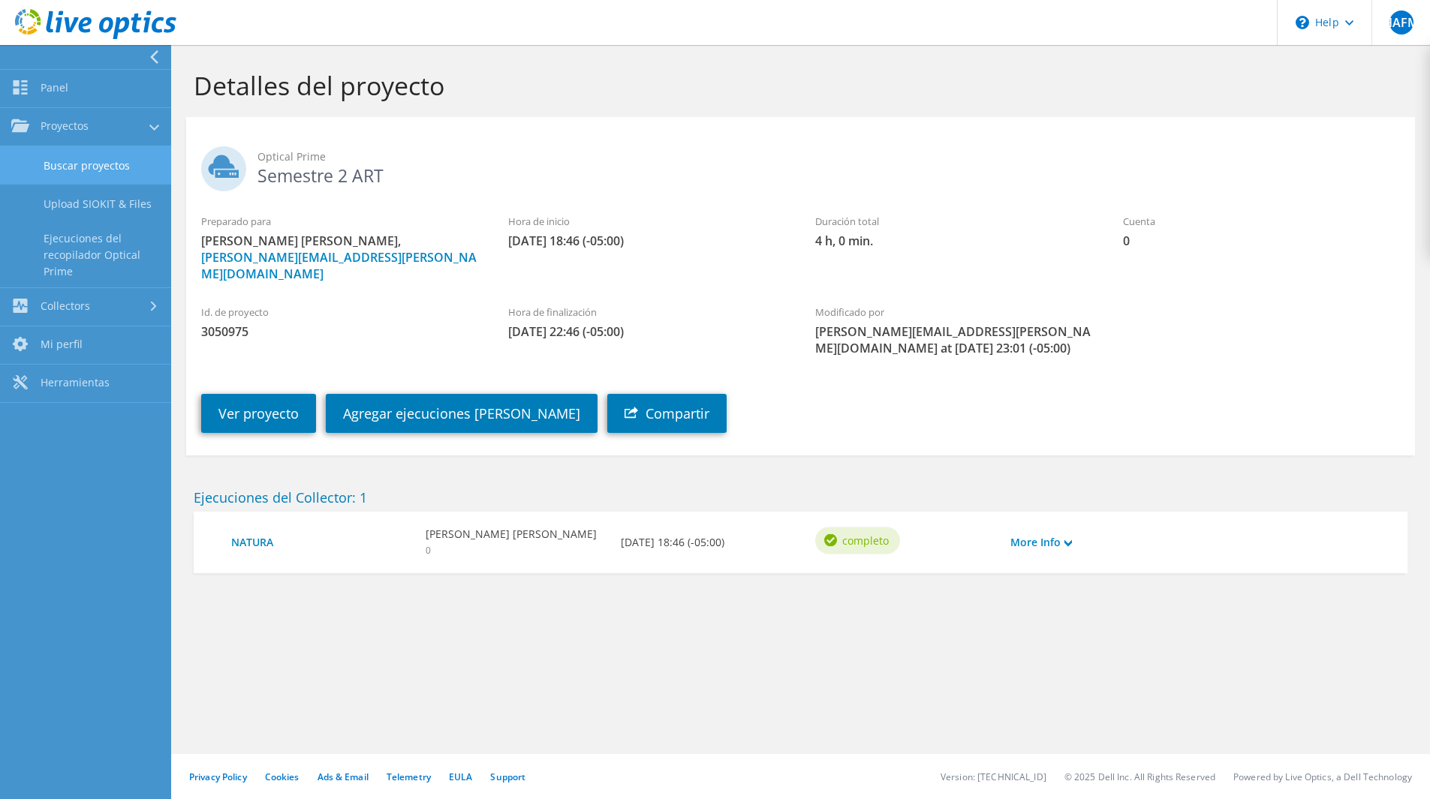
click at [80, 176] on link "Buscar proyectos" at bounding box center [85, 165] width 171 height 38
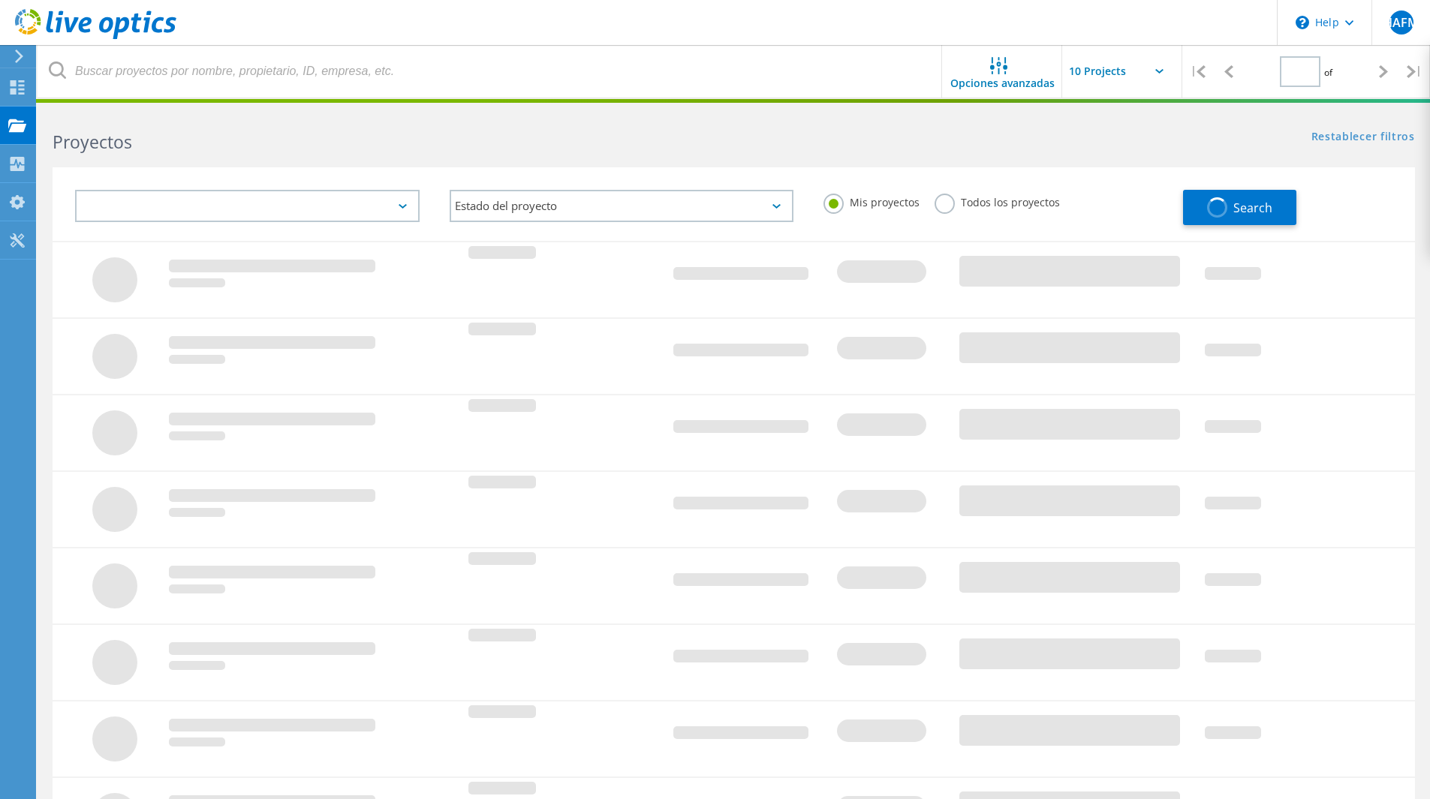
type input "1"
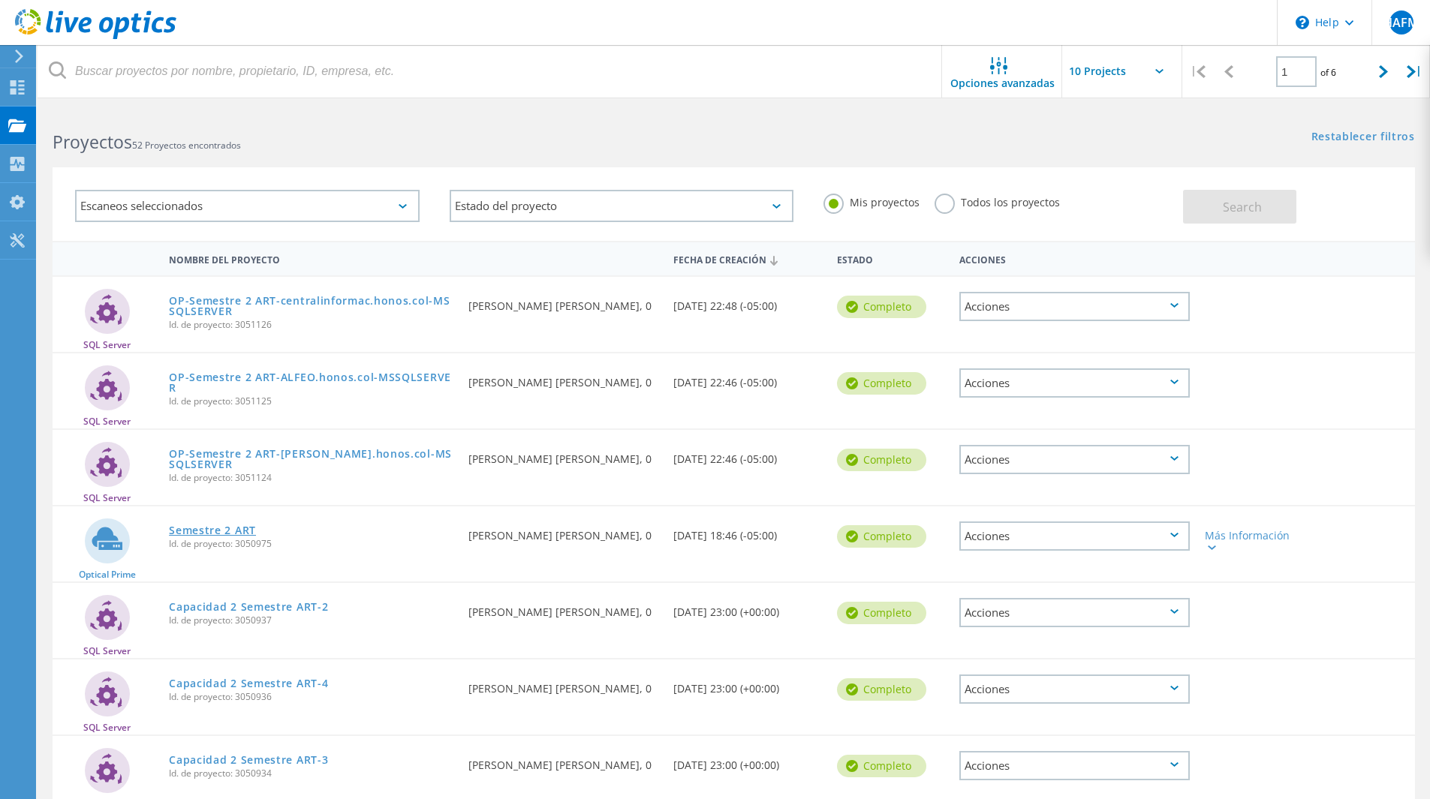
click at [240, 531] on link "Semestre 2 ART" at bounding box center [212, 530] width 87 height 11
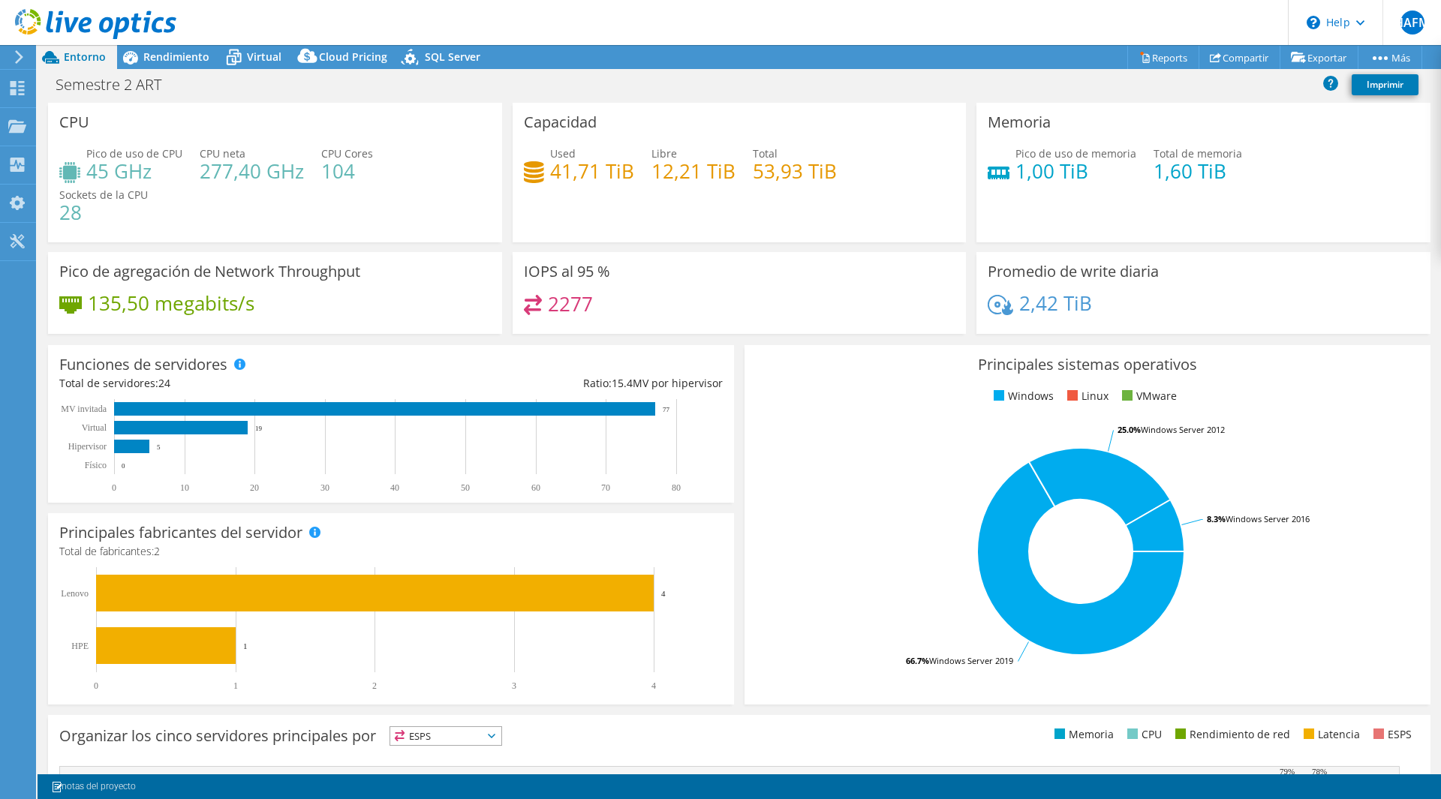
click at [880, 441] on rect at bounding box center [1081, 551] width 650 height 263
click at [1172, 52] on link "Reports" at bounding box center [1163, 57] width 72 height 23
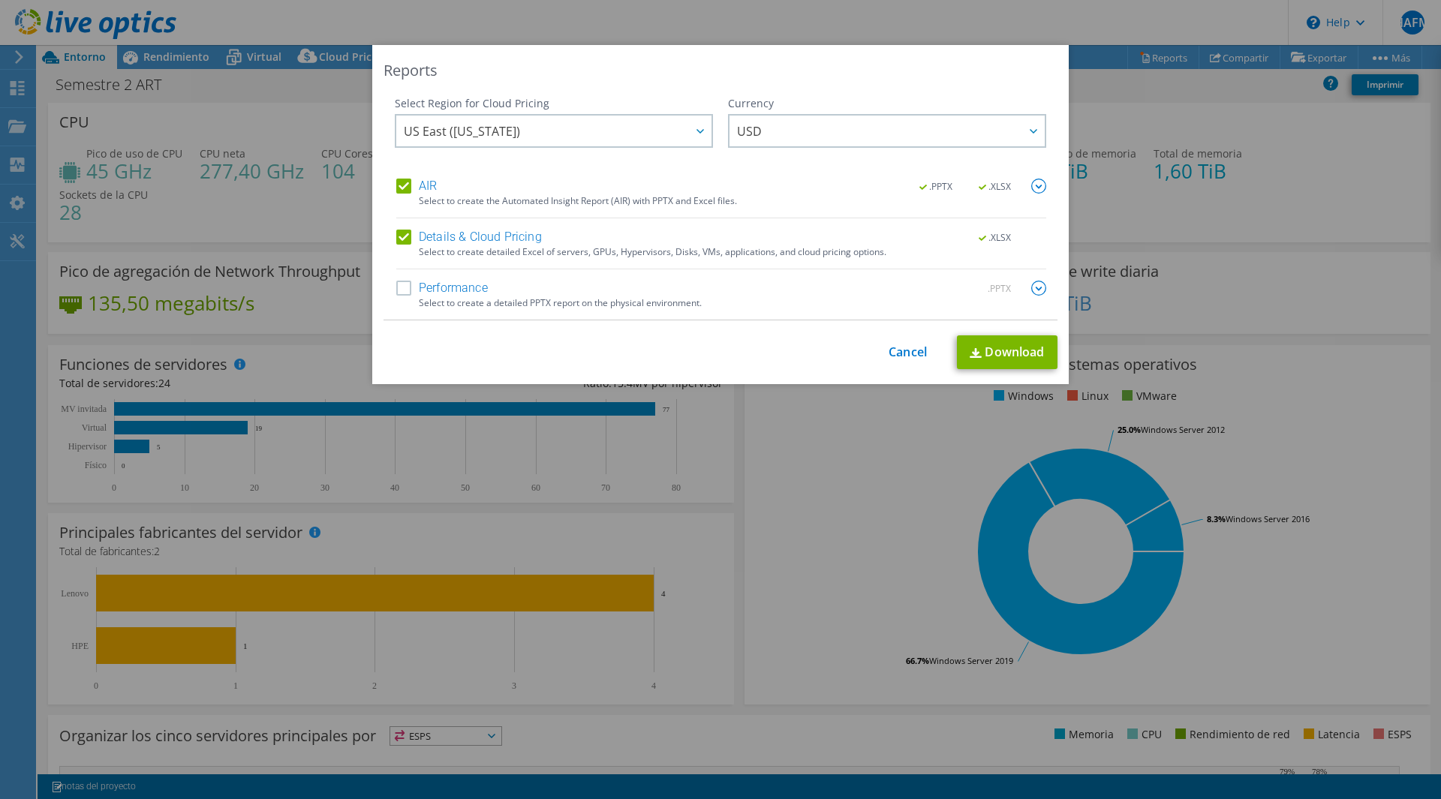
click at [404, 290] on label "Performance" at bounding box center [442, 288] width 92 height 15
click at [0, 0] on input "Performance" at bounding box center [0, 0] width 0 height 0
click at [1004, 360] on link "Download" at bounding box center [1007, 353] width 101 height 34
click at [1308, 132] on div "Reports Select Region for Cloud Pricing Asia Pacific ([GEOGRAPHIC_DATA]) [GEOGR…" at bounding box center [720, 399] width 1441 height 709
